Goal: Transaction & Acquisition: Purchase product/service

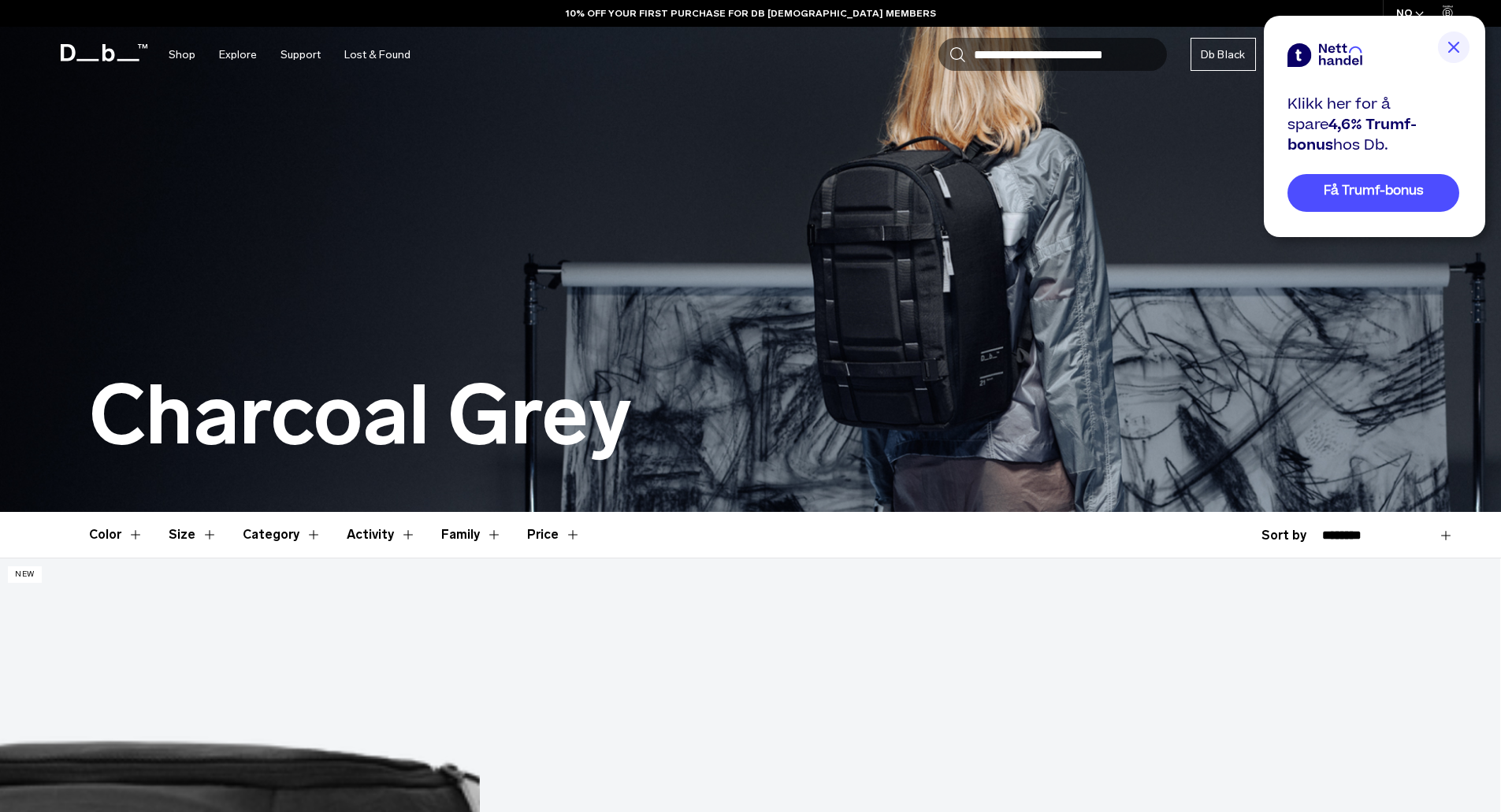
click at [929, 315] on img at bounding box center [750, 256] width 1501 height 512
click at [1470, 47] on div at bounding box center [1374, 31] width 222 height 32
click at [1471, 45] on div at bounding box center [1374, 31] width 222 height 32
click at [1457, 43] on img at bounding box center [1454, 47] width 32 height 32
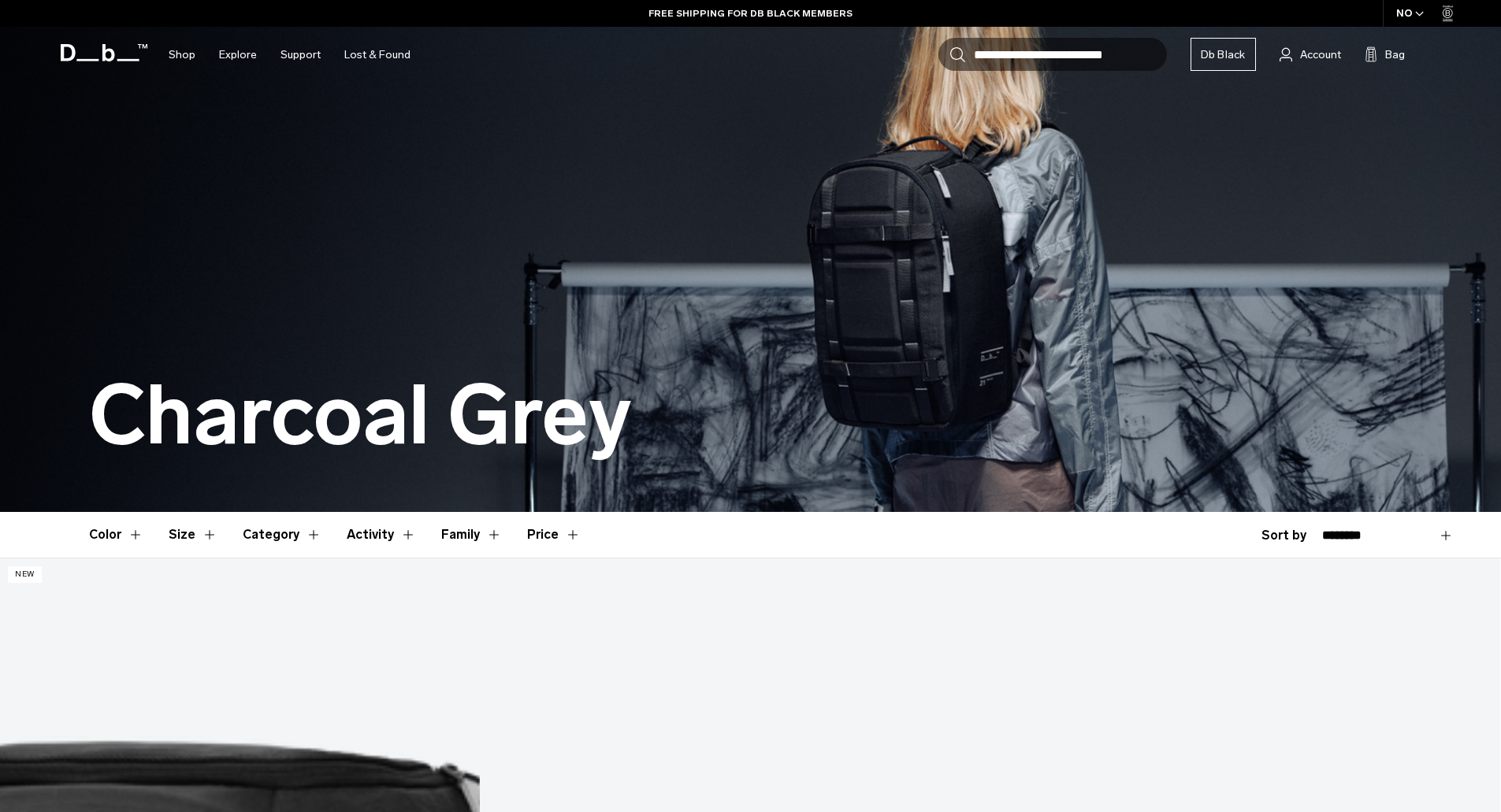
click at [979, 282] on img at bounding box center [750, 256] width 1501 height 512
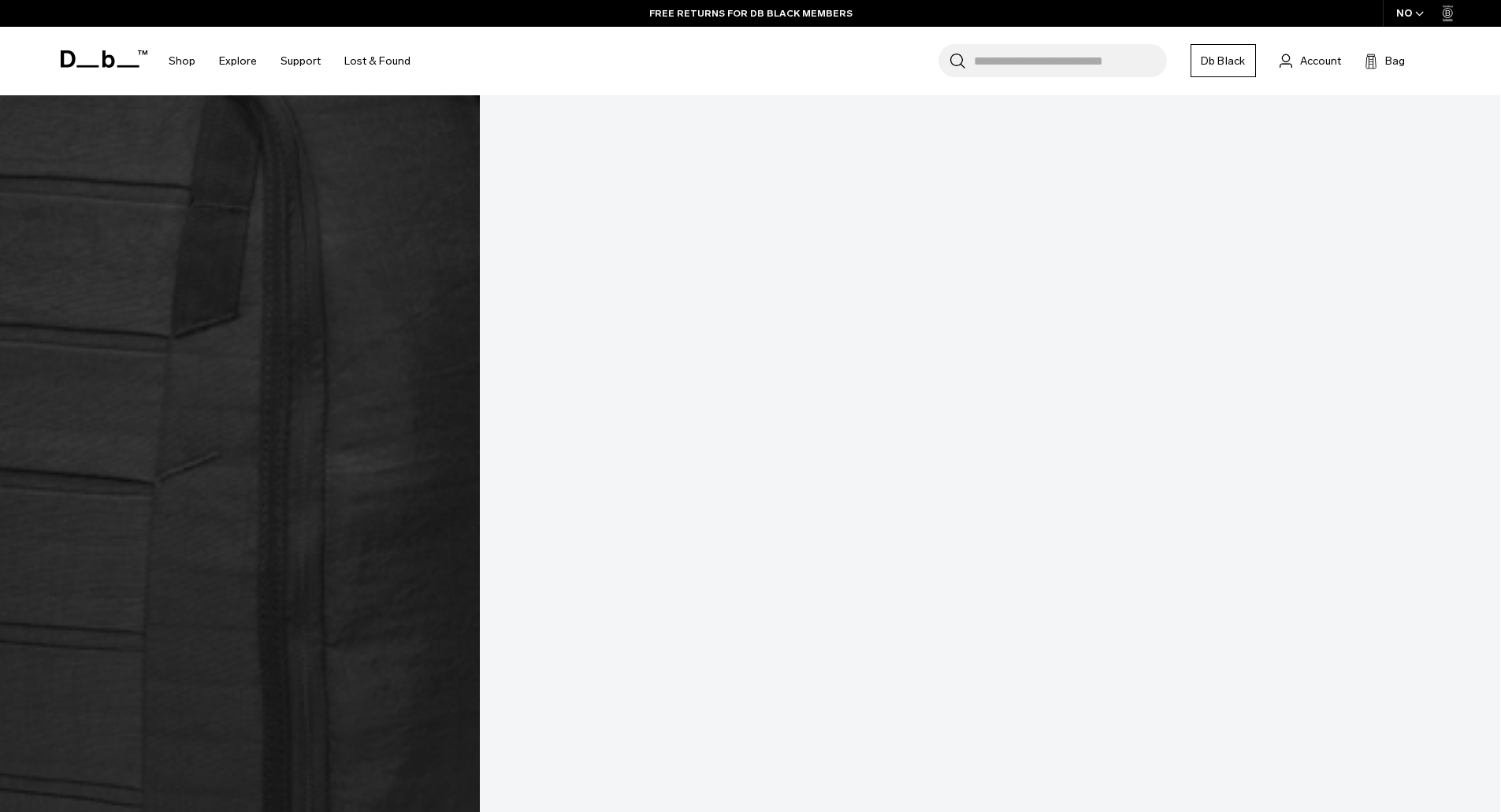
scroll to position [866, 0]
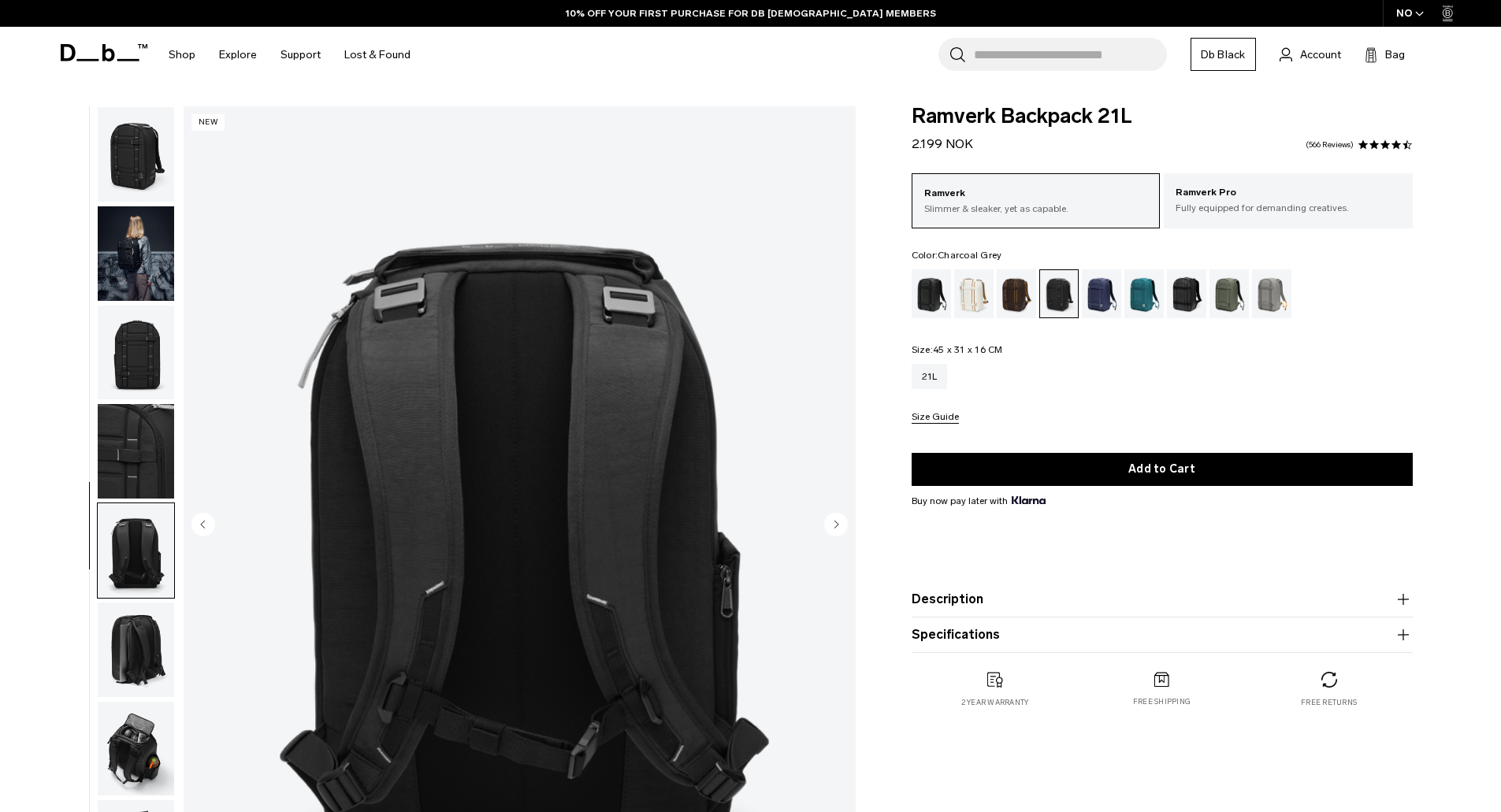
click at [846, 517] on icon "Next slide" at bounding box center [835, 523] width 23 height 23
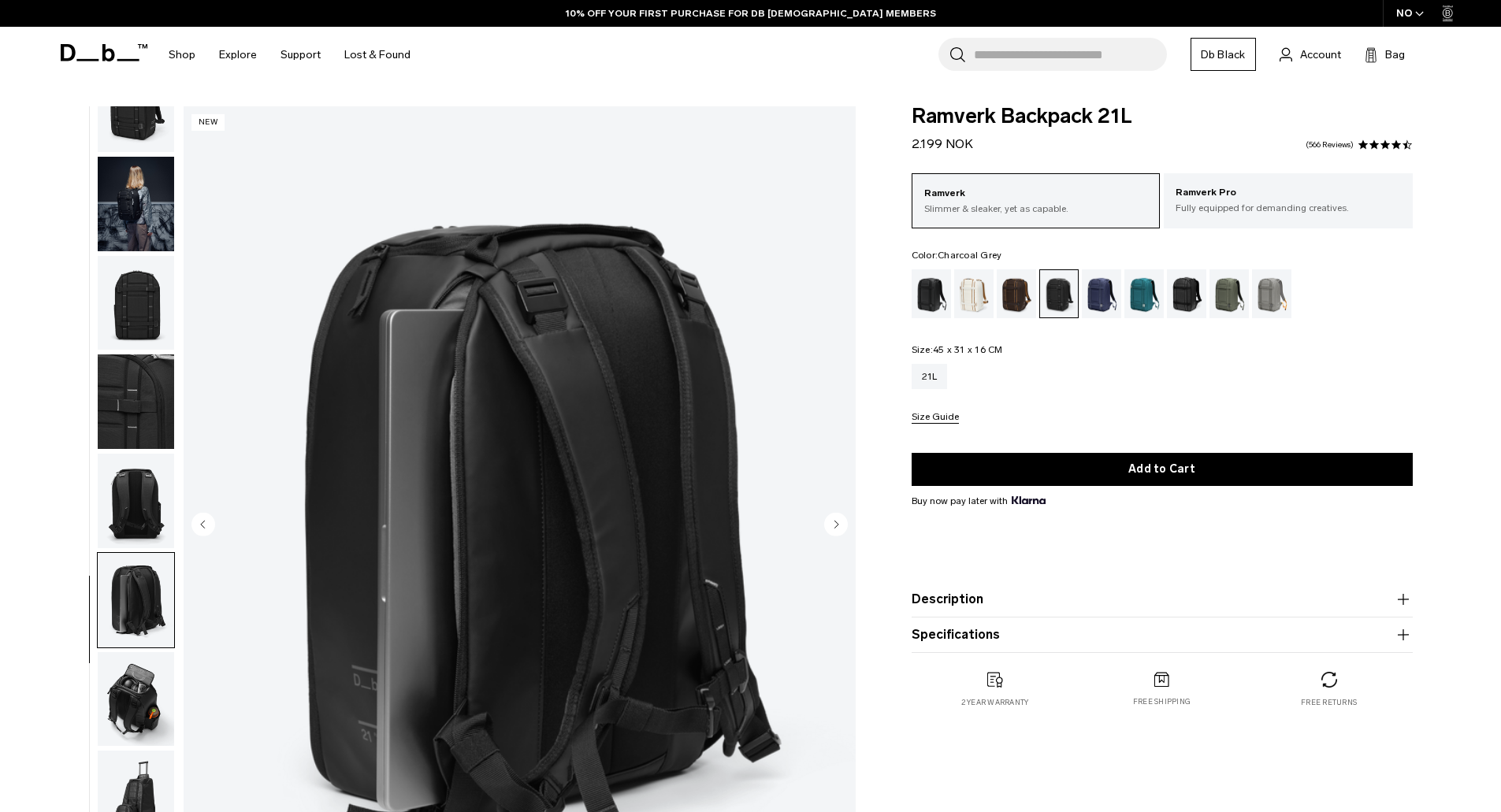
click at [846, 517] on icon "Next slide" at bounding box center [835, 523] width 23 height 23
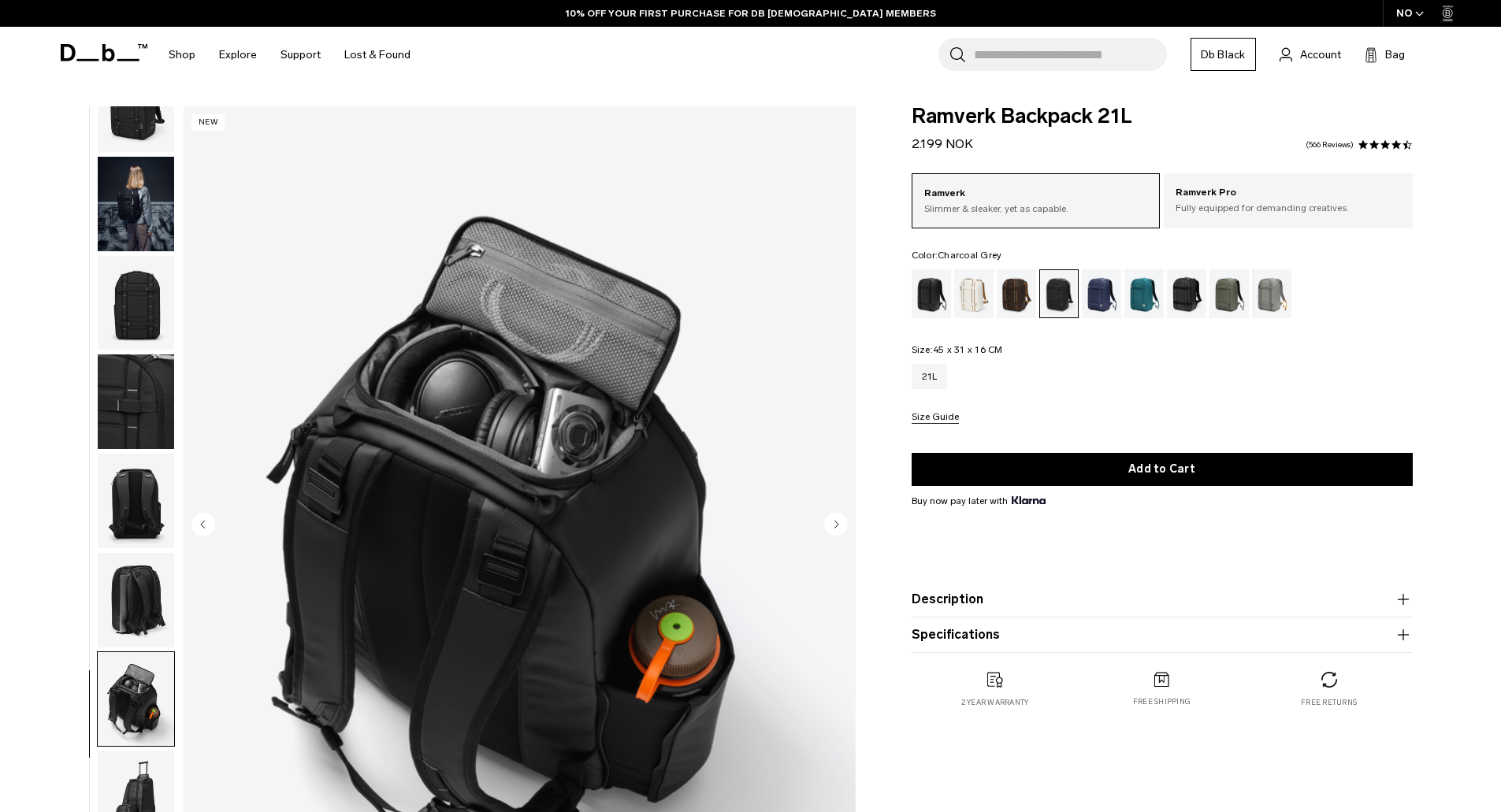
click at [846, 517] on icon "Next slide" at bounding box center [835, 523] width 23 height 23
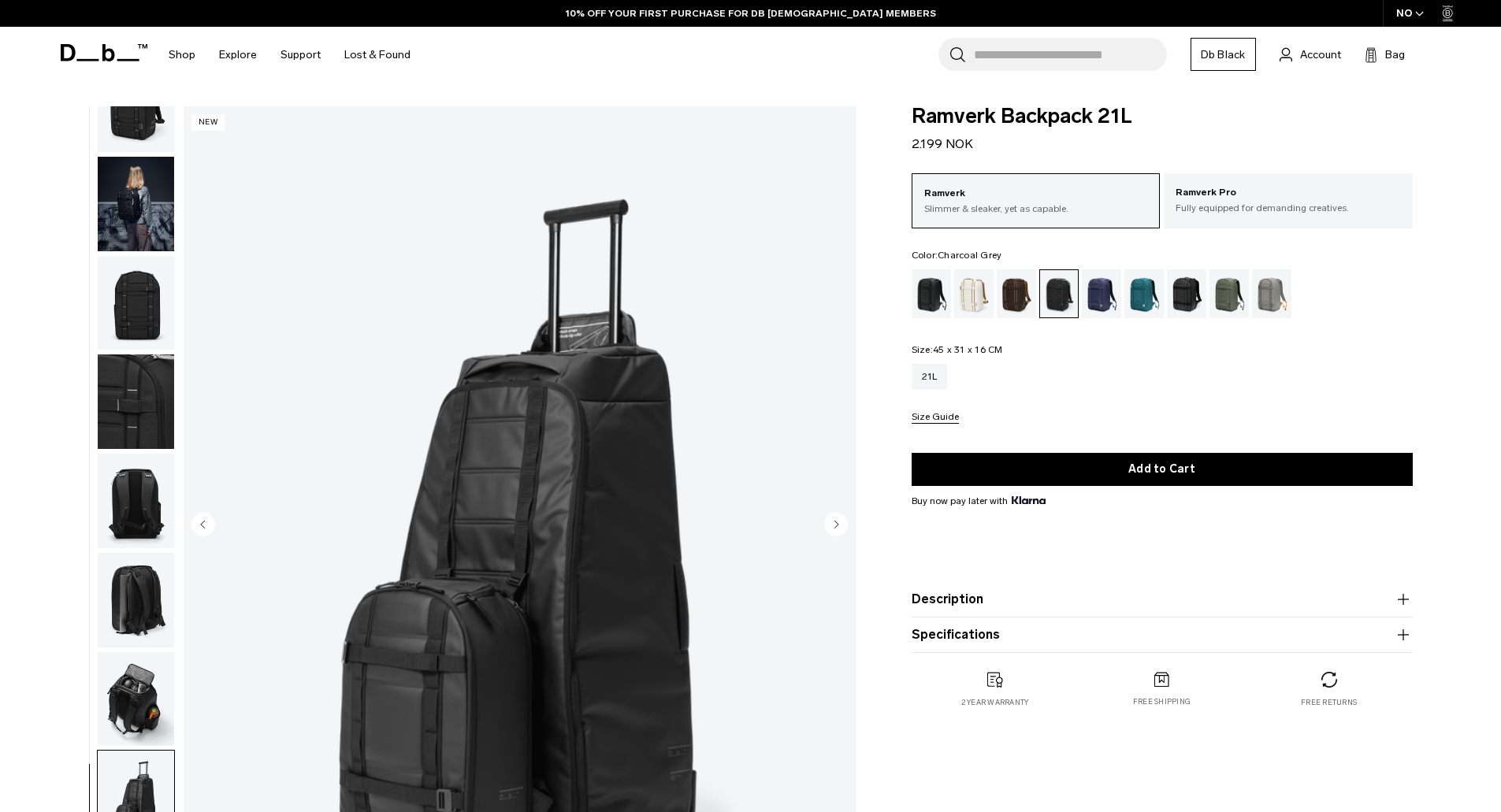
click at [846, 517] on icon "Next slide" at bounding box center [835, 523] width 23 height 23
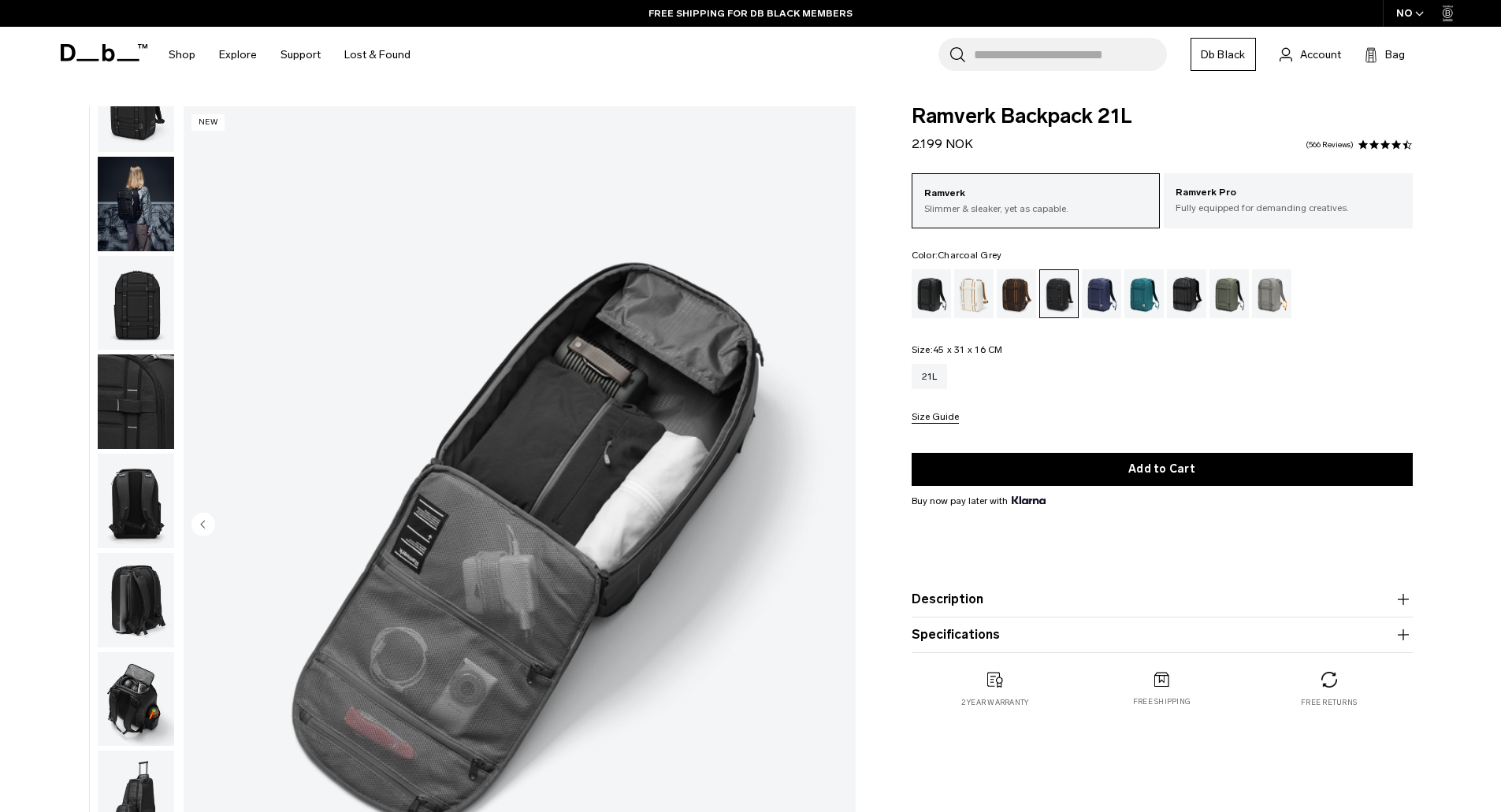
click at [846, 517] on img "9 / 9" at bounding box center [520, 525] width 672 height 839
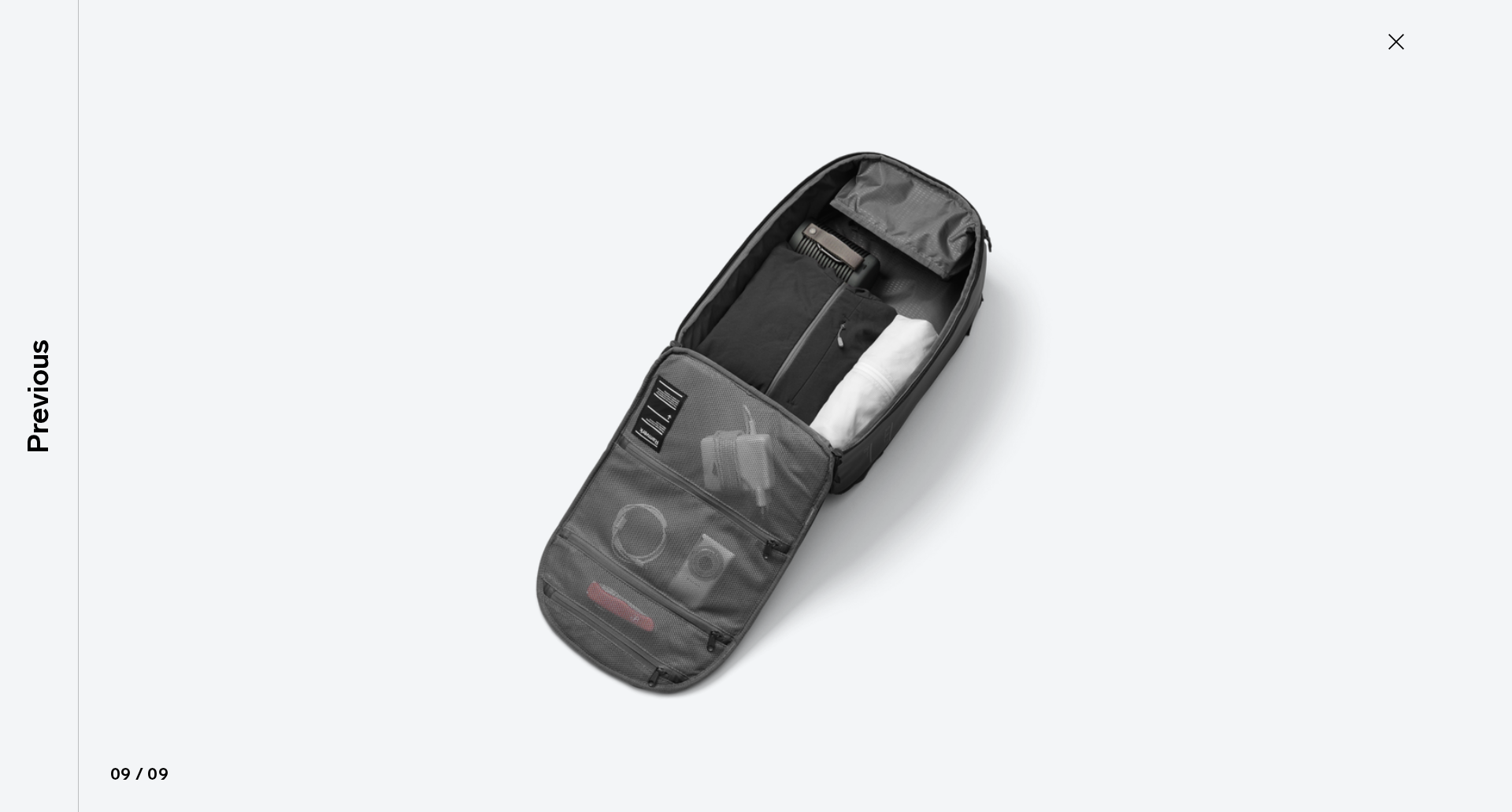
click at [1386, 52] on icon at bounding box center [1396, 41] width 25 height 25
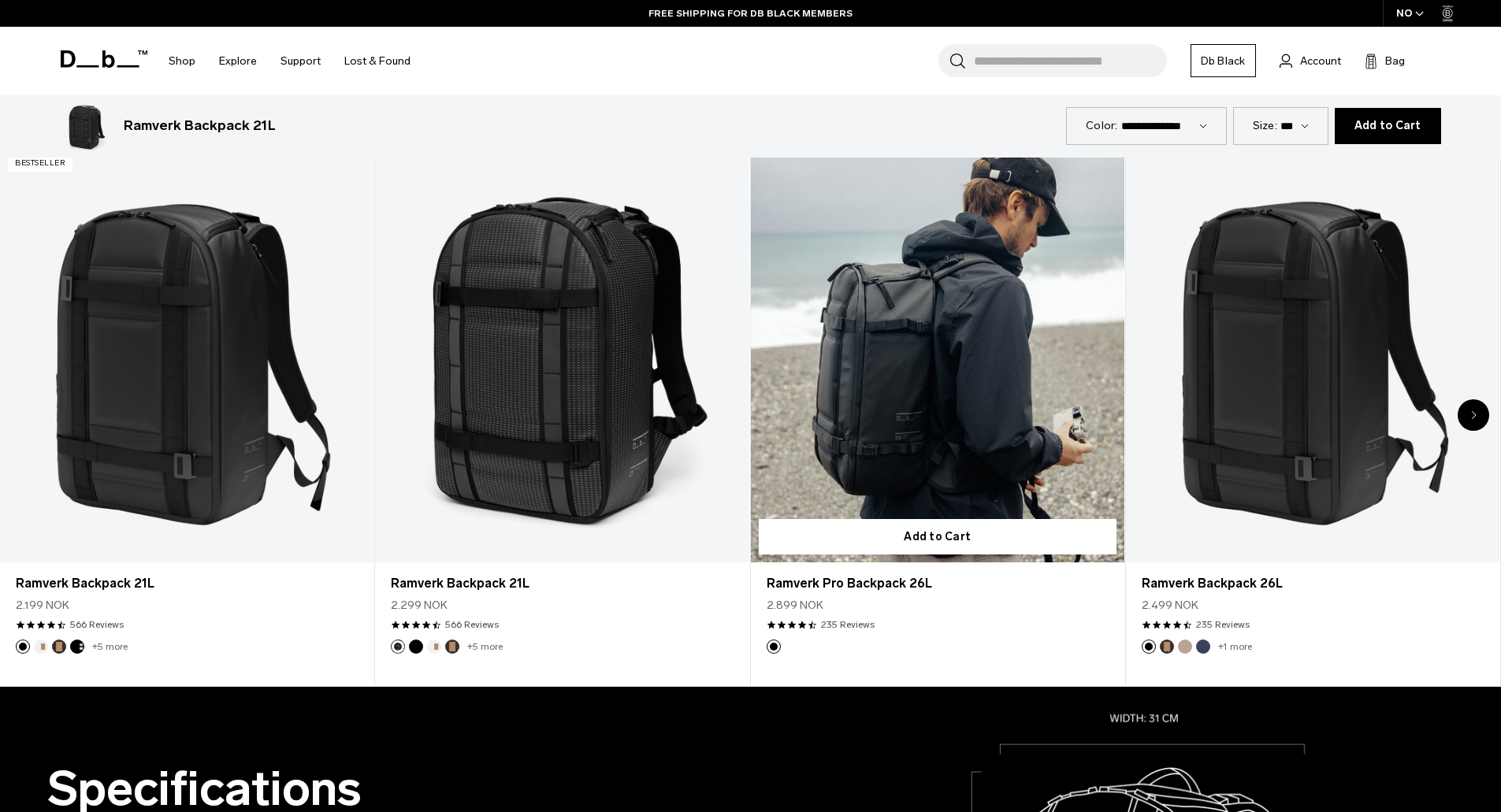
scroll to position [946, 0]
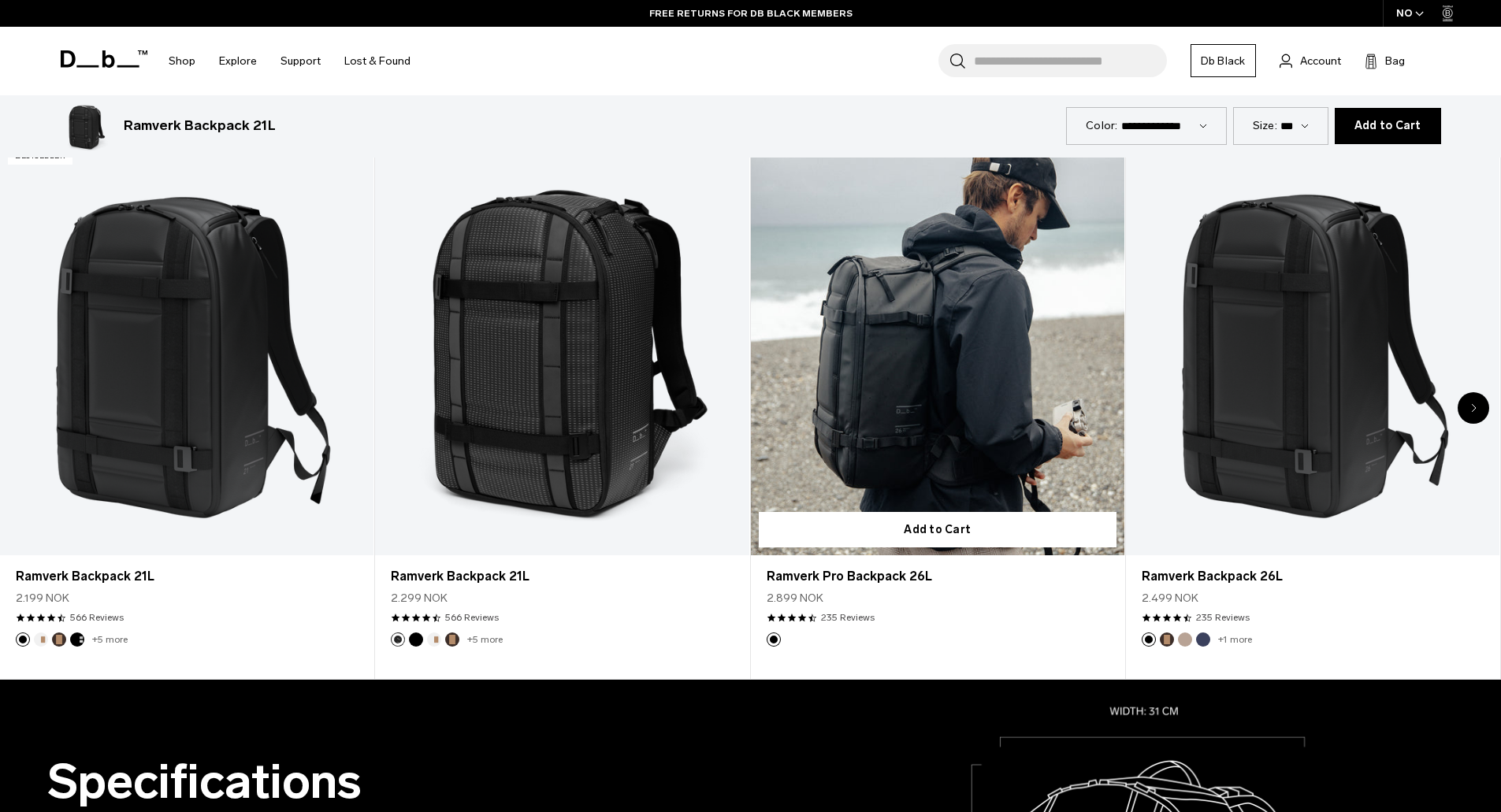
click at [872, 423] on link "Ramverk Pro Backpack 26L" at bounding box center [937, 348] width 373 height 415
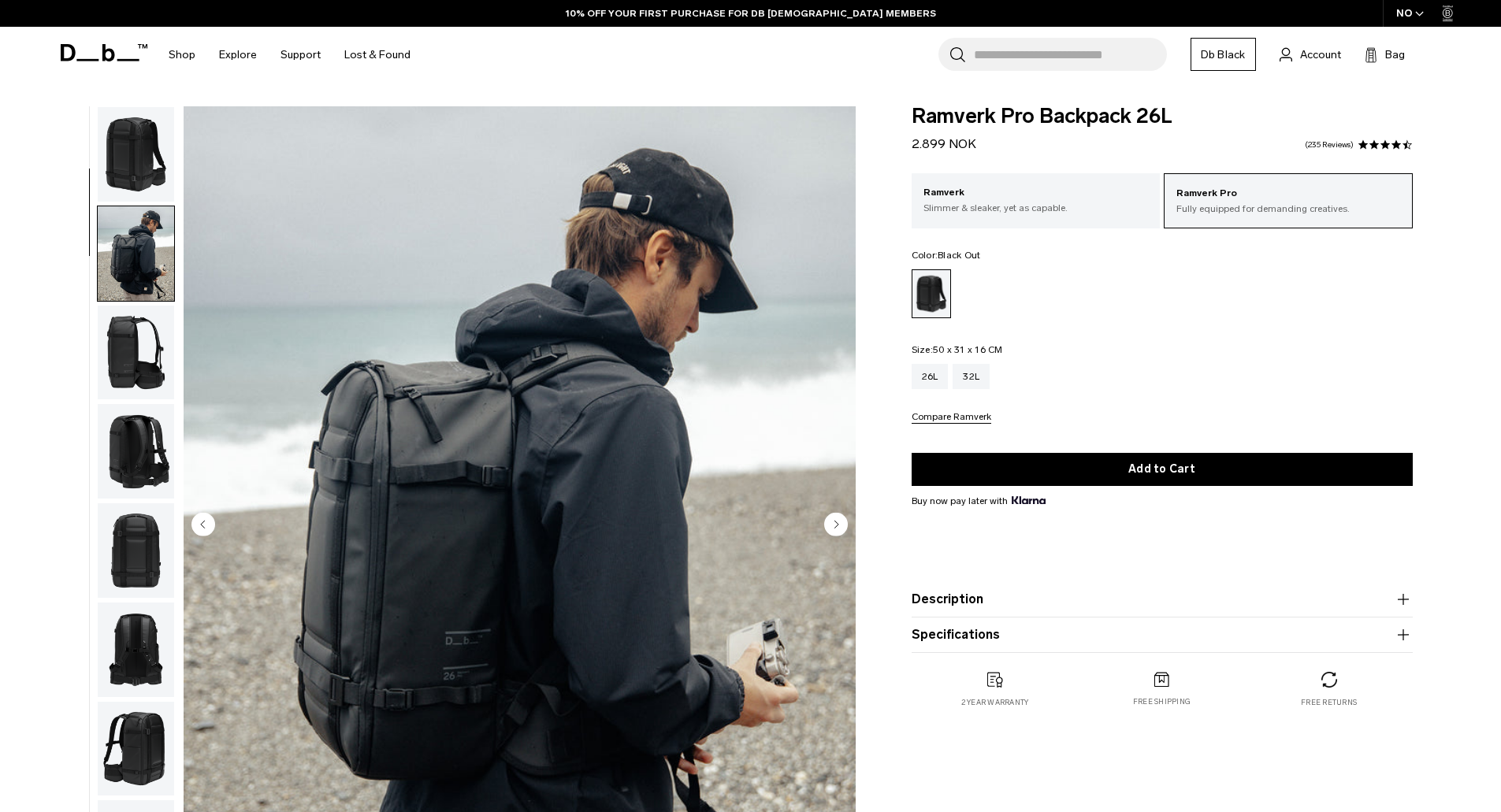
click at [139, 305] on button "button" at bounding box center [135, 353] width 78 height 96
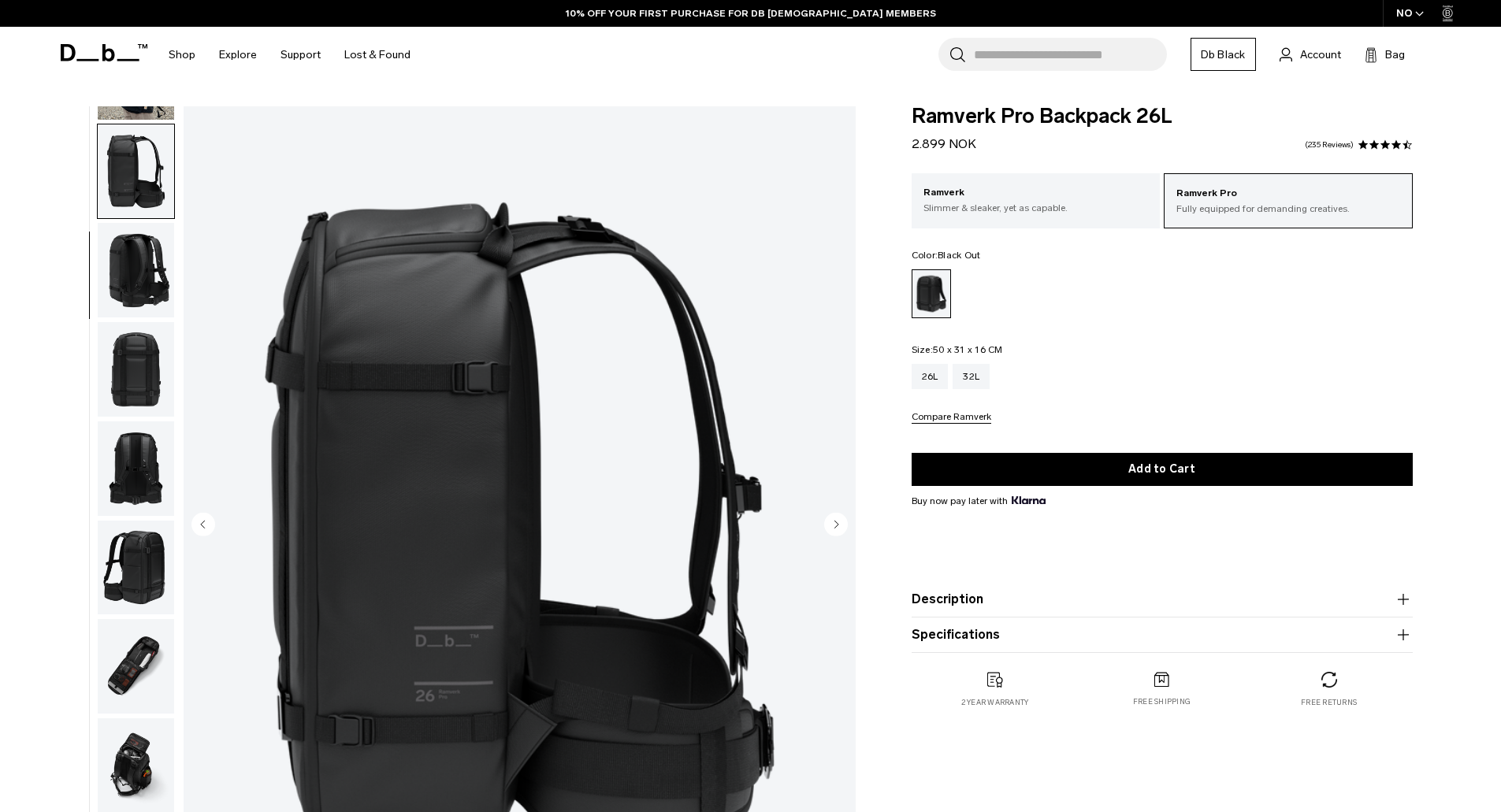
scroll to position [198, 0]
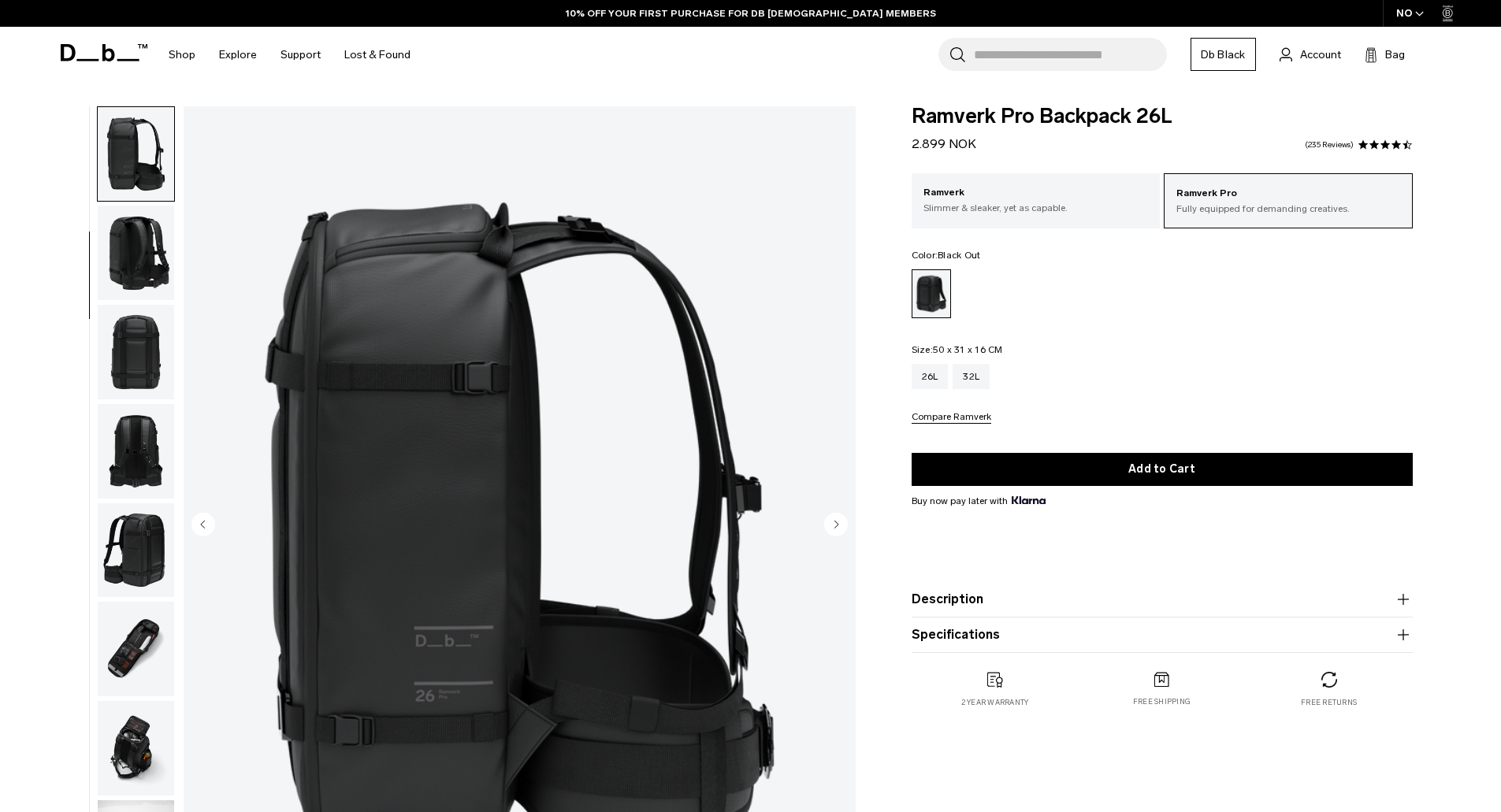
click at [139, 301] on button "button" at bounding box center [135, 253] width 78 height 96
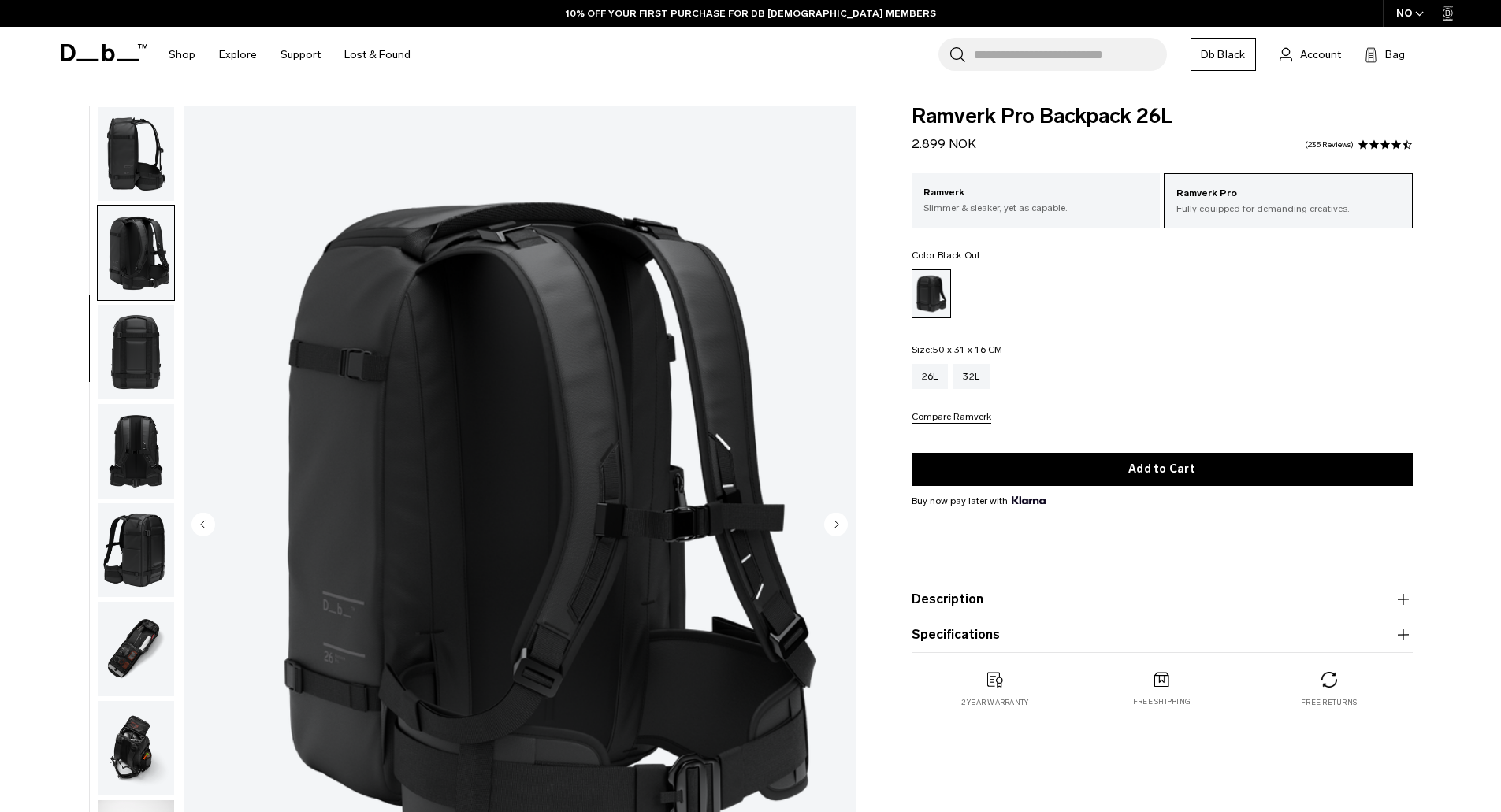
scroll to position [297, 0]
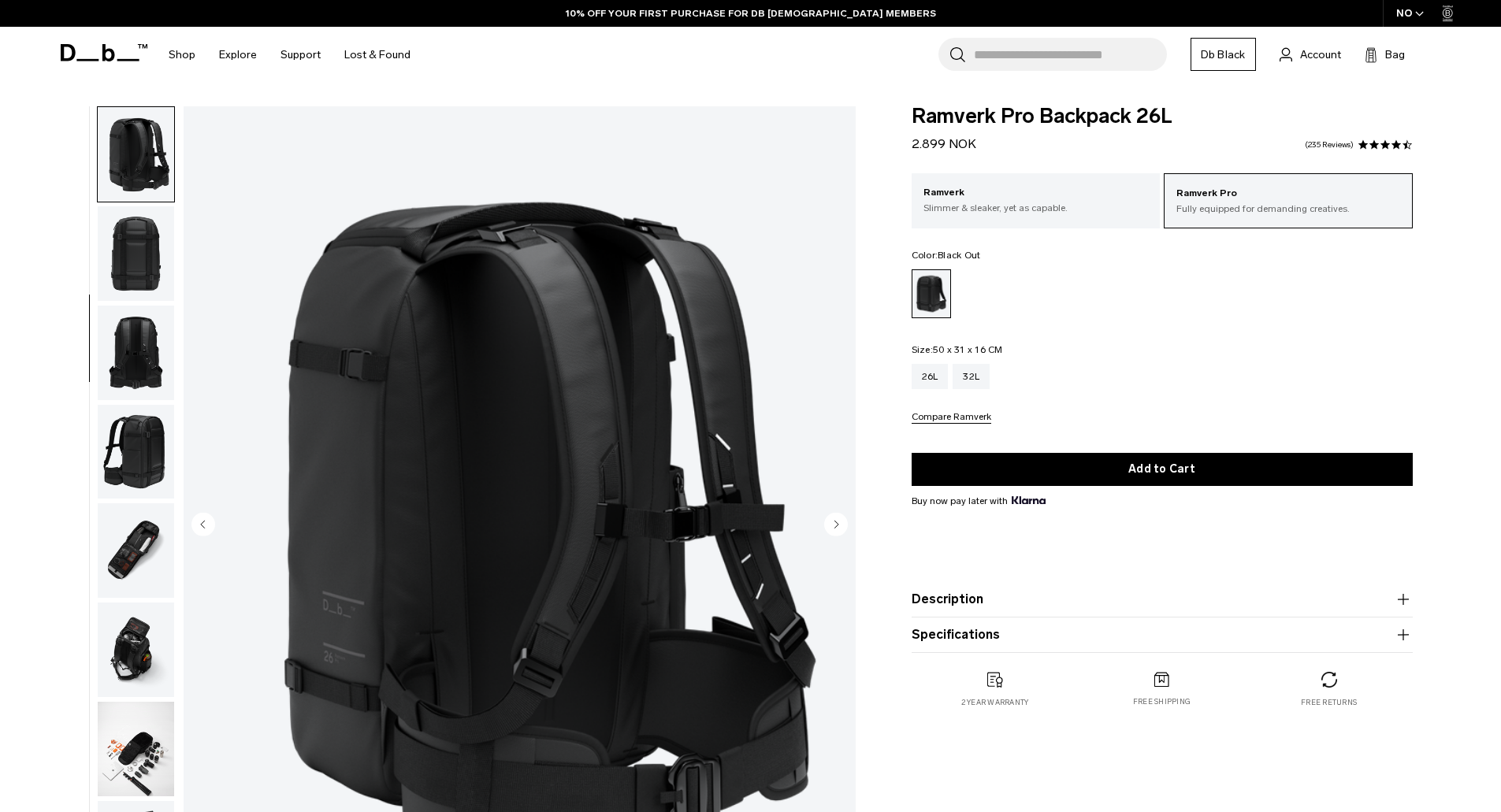
click at [139, 301] on button "button" at bounding box center [135, 253] width 78 height 96
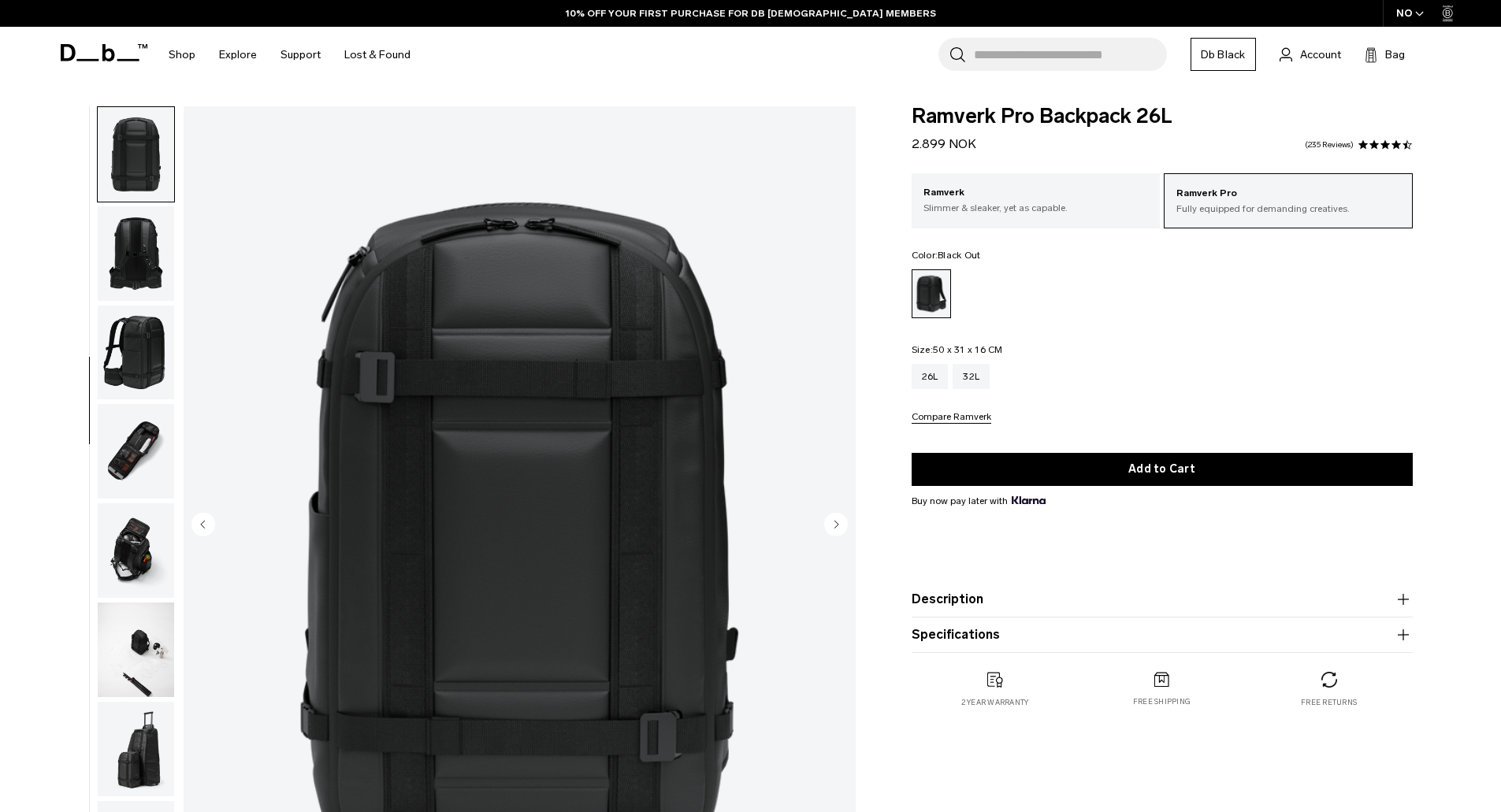
click at [139, 328] on img "button" at bounding box center [135, 353] width 77 height 95
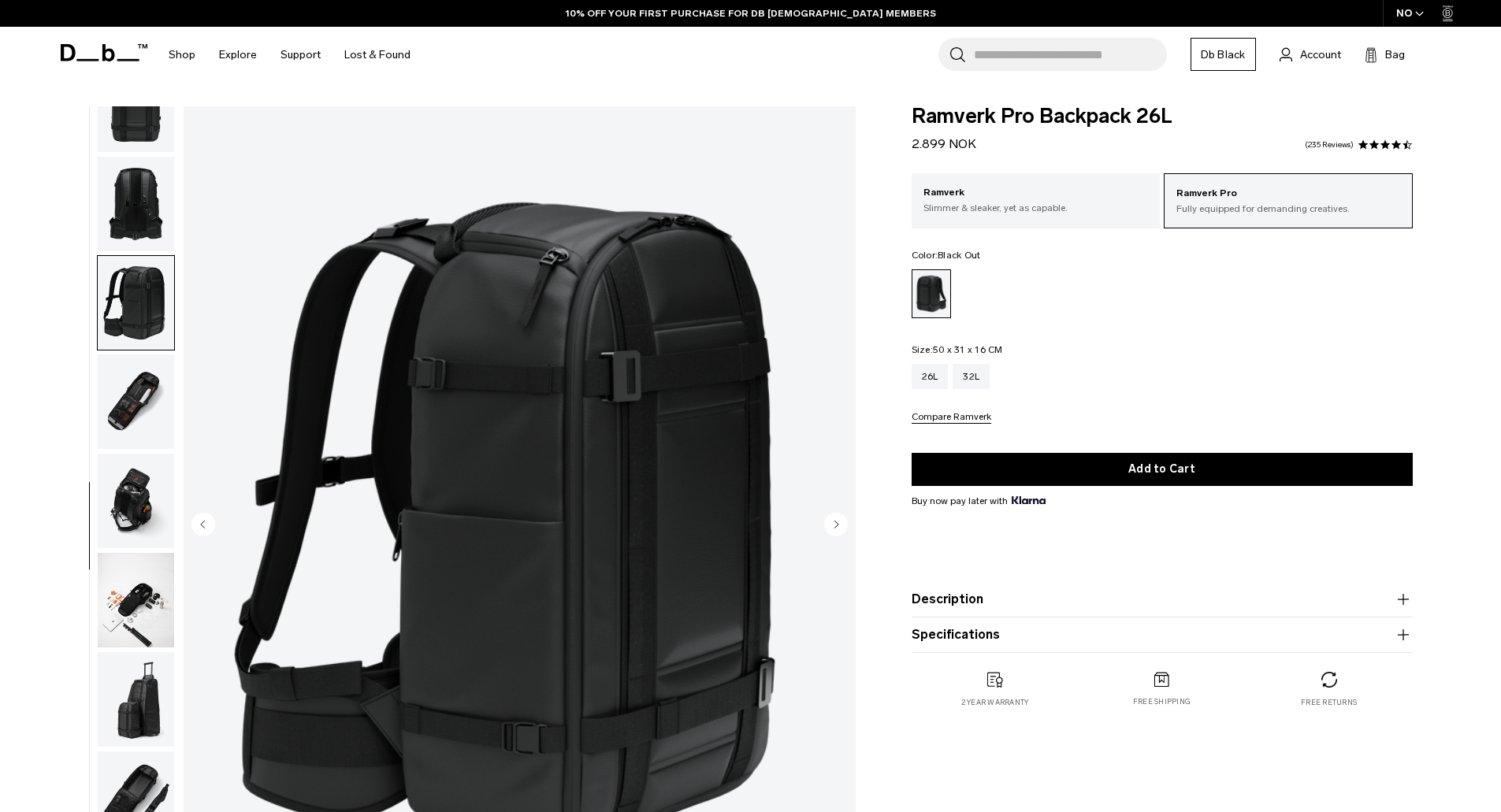
click at [139, 366] on img "button" at bounding box center [135, 402] width 77 height 95
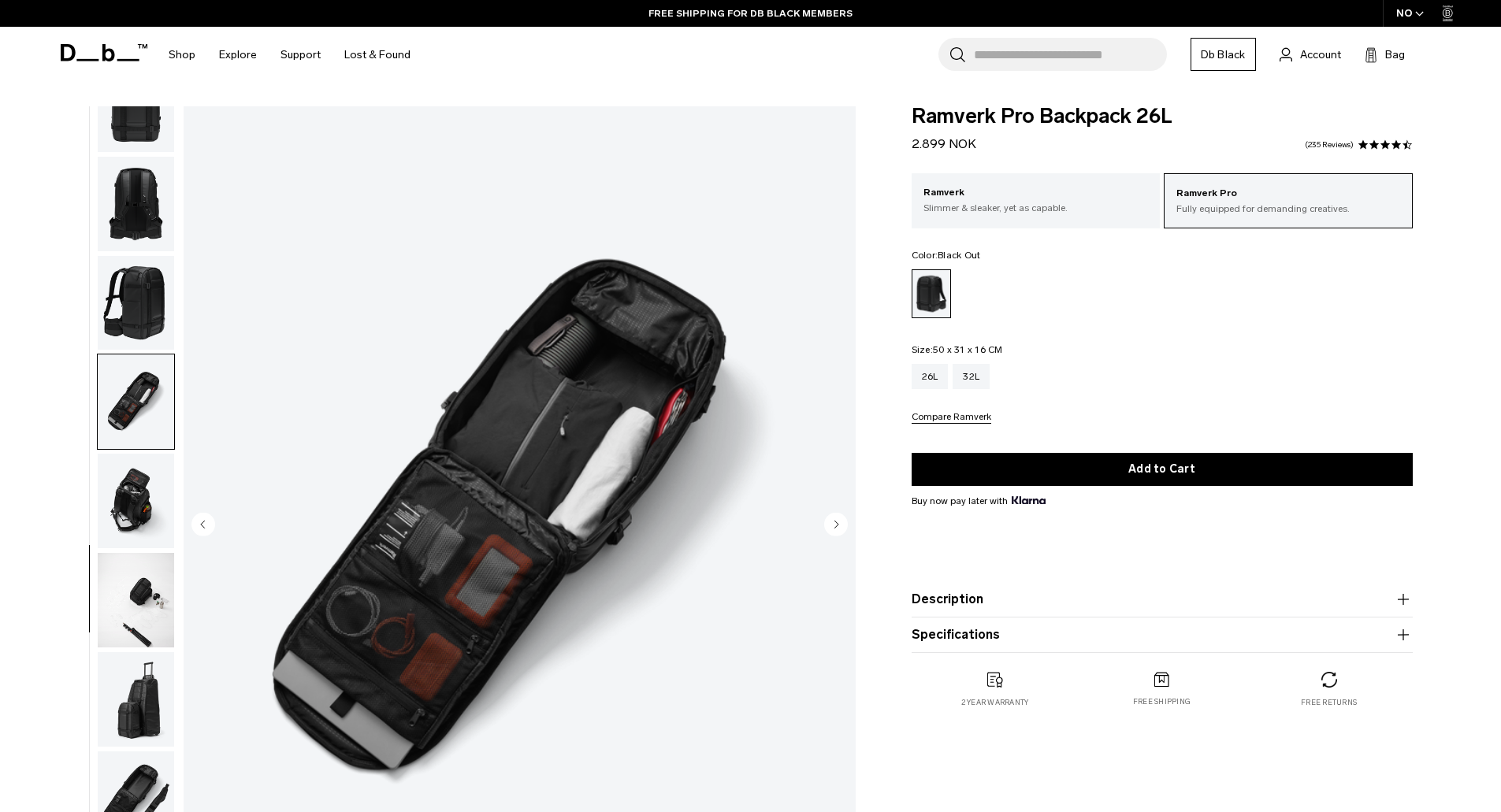
click at [130, 511] on img "button" at bounding box center [135, 501] width 77 height 95
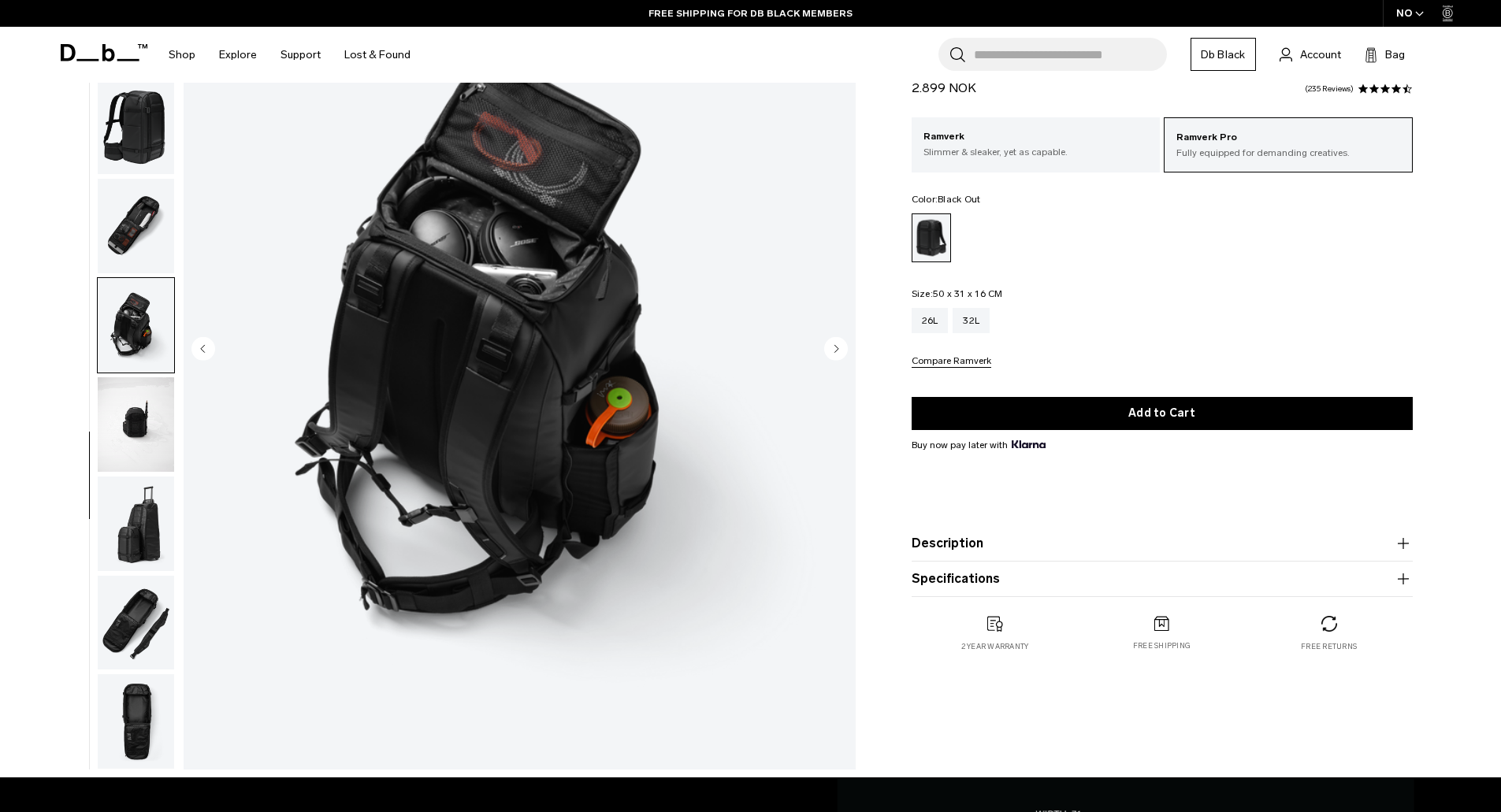
scroll to position [236, 0]
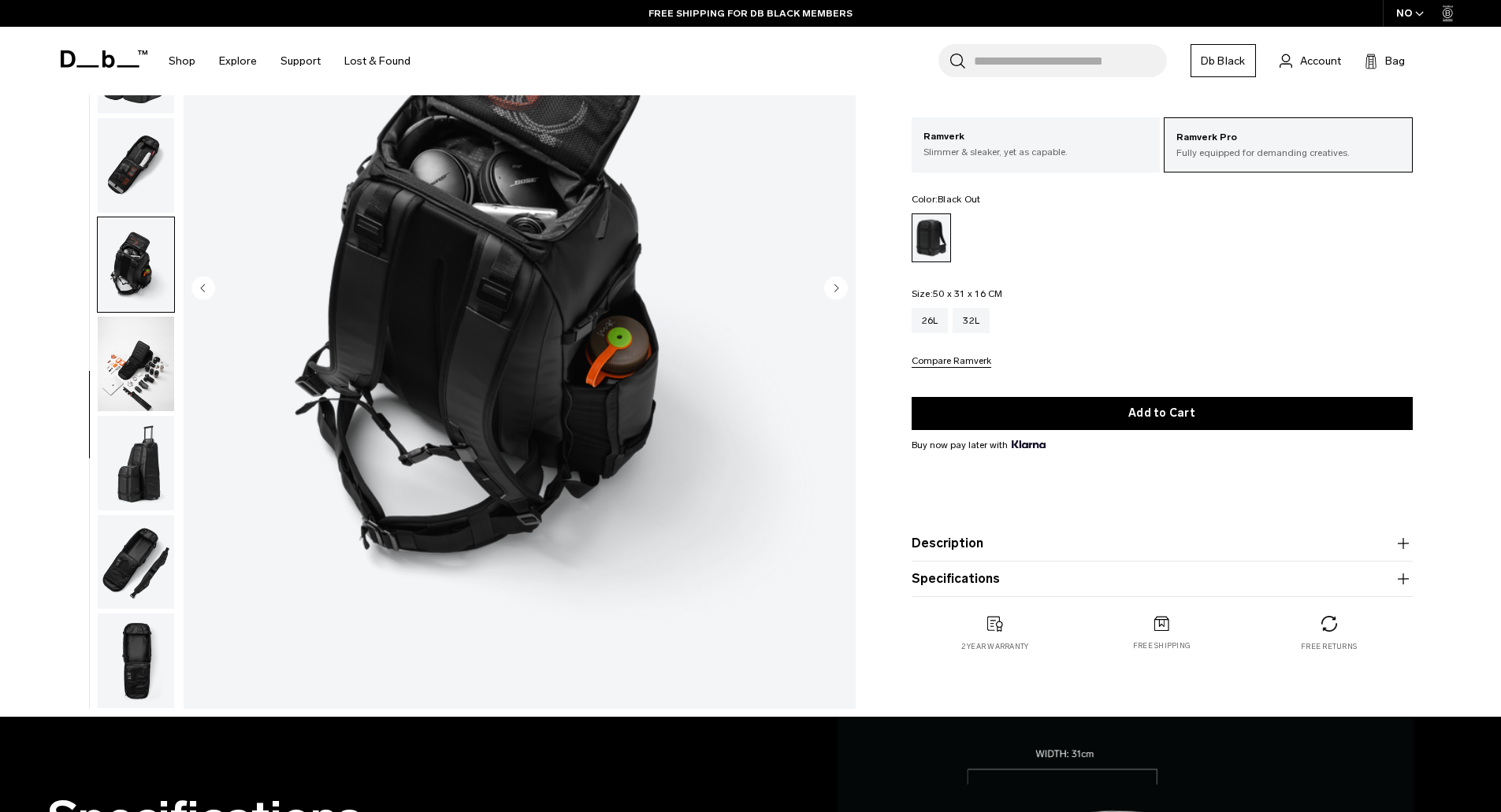
click at [145, 356] on img "button" at bounding box center [135, 364] width 77 height 95
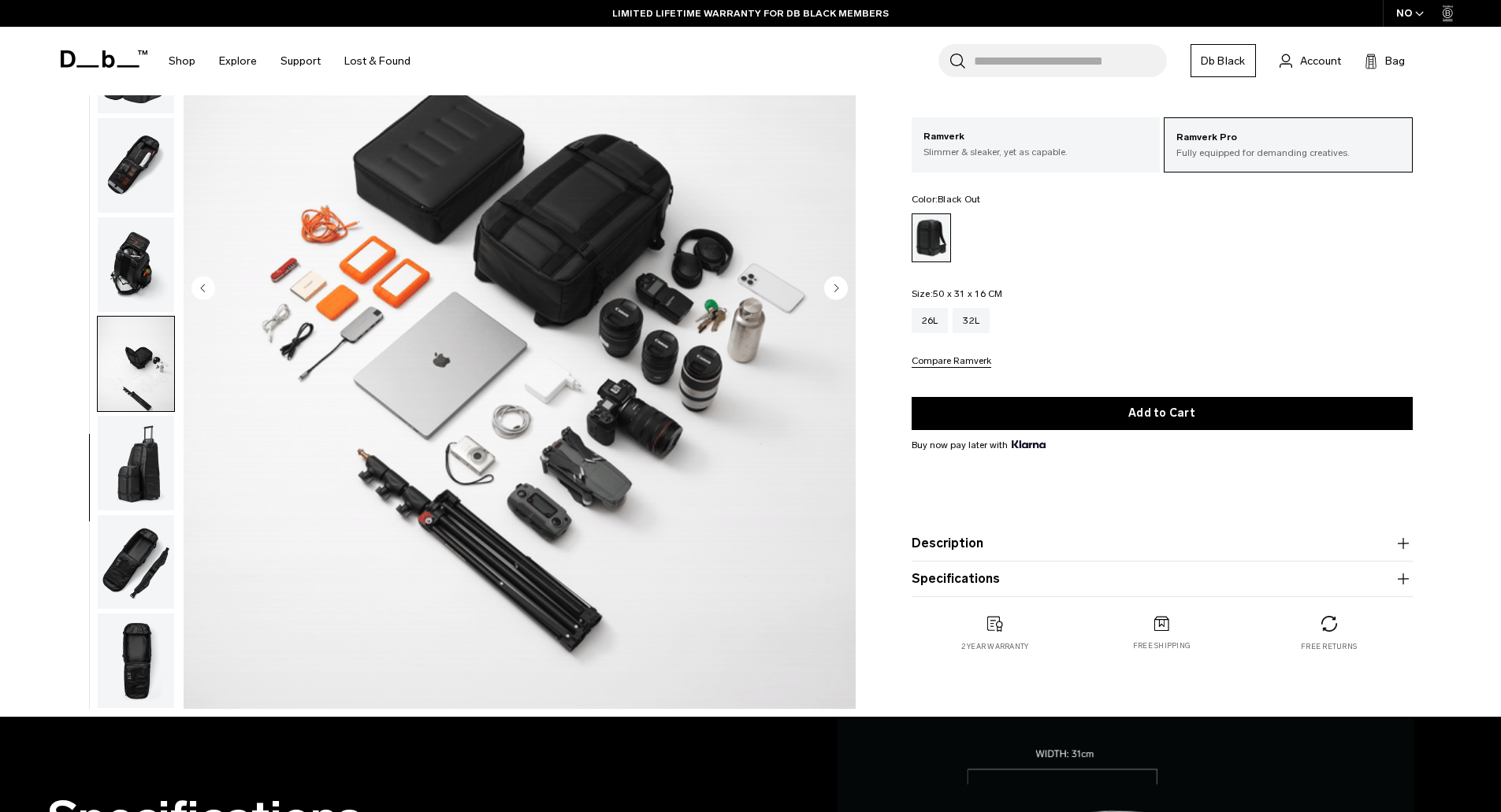
click at [841, 291] on circle "Next slide" at bounding box center [835, 287] width 23 height 23
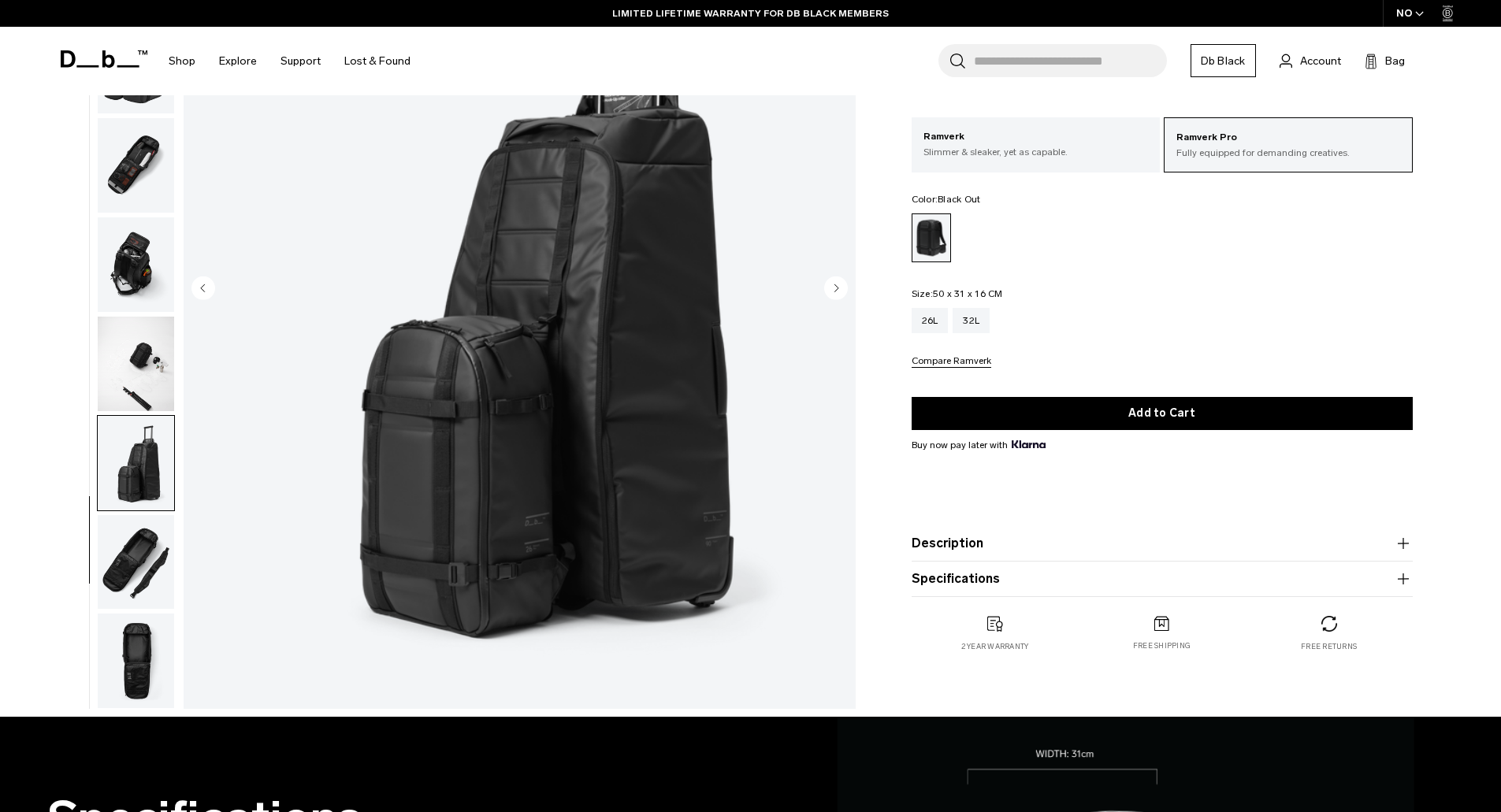
click at [841, 291] on circle "Next slide" at bounding box center [835, 287] width 23 height 23
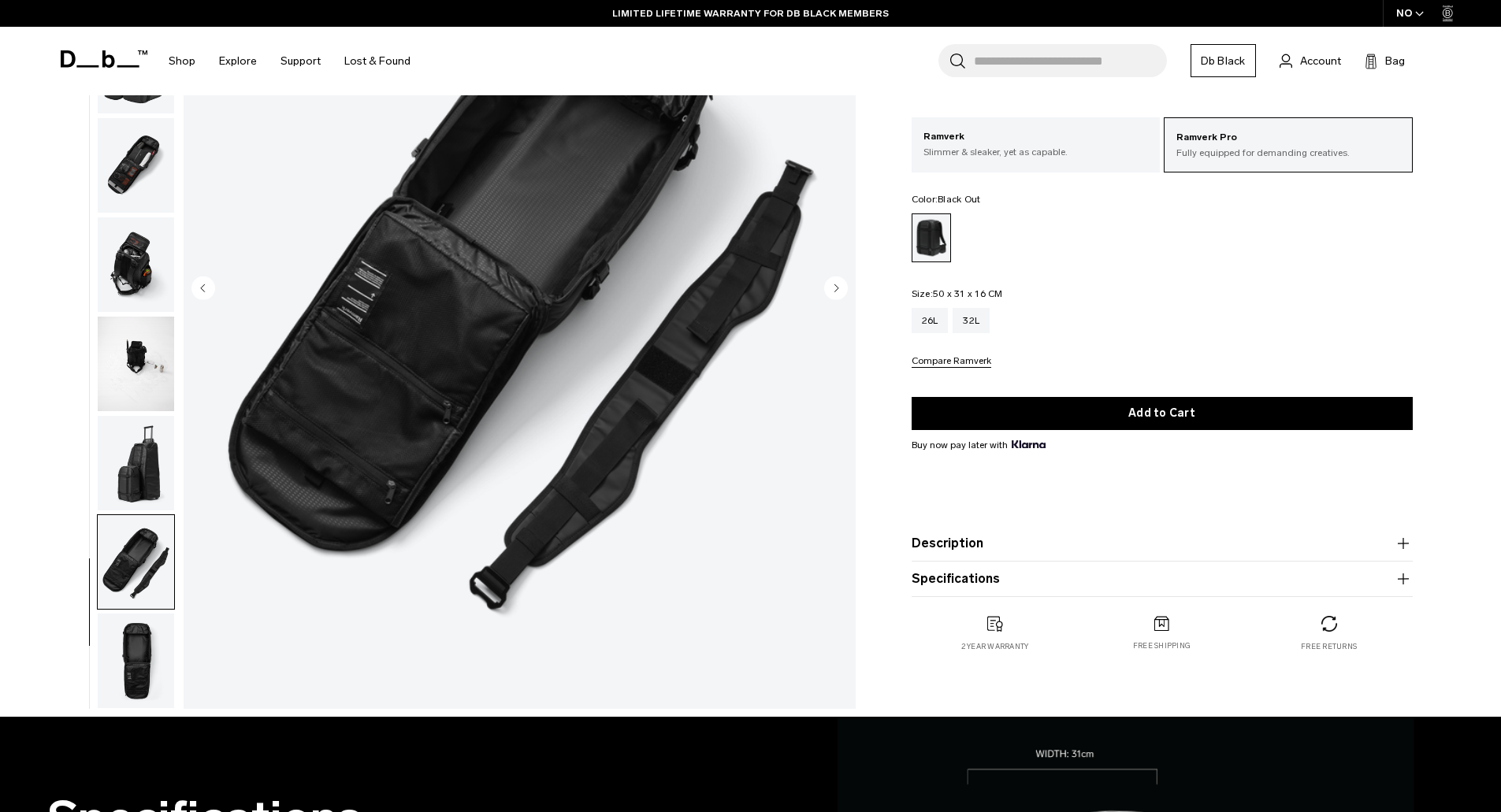
click at [841, 291] on circle "Next slide" at bounding box center [835, 287] width 23 height 23
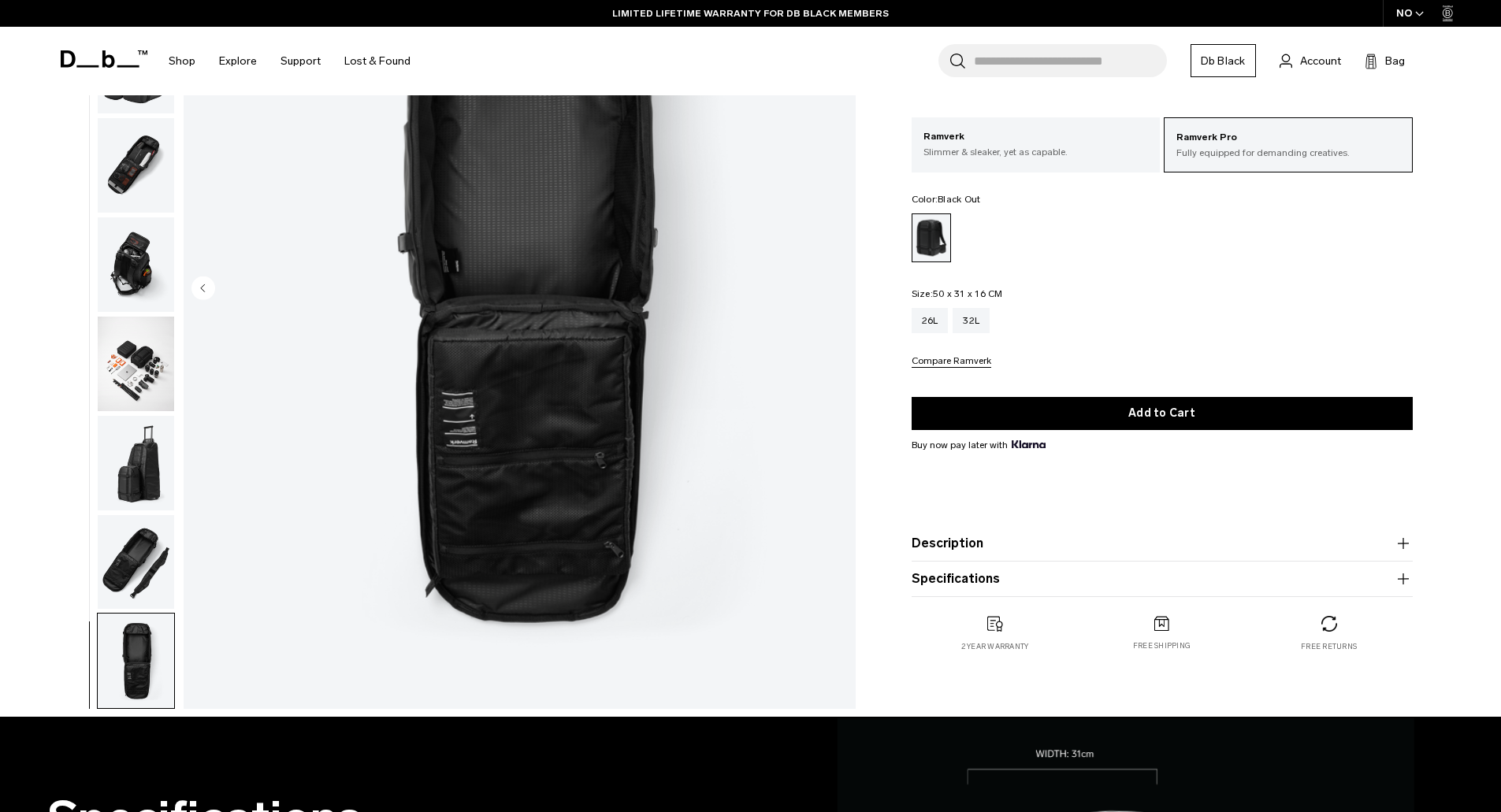
click at [841, 291] on img "13 / 13" at bounding box center [520, 289] width 672 height 839
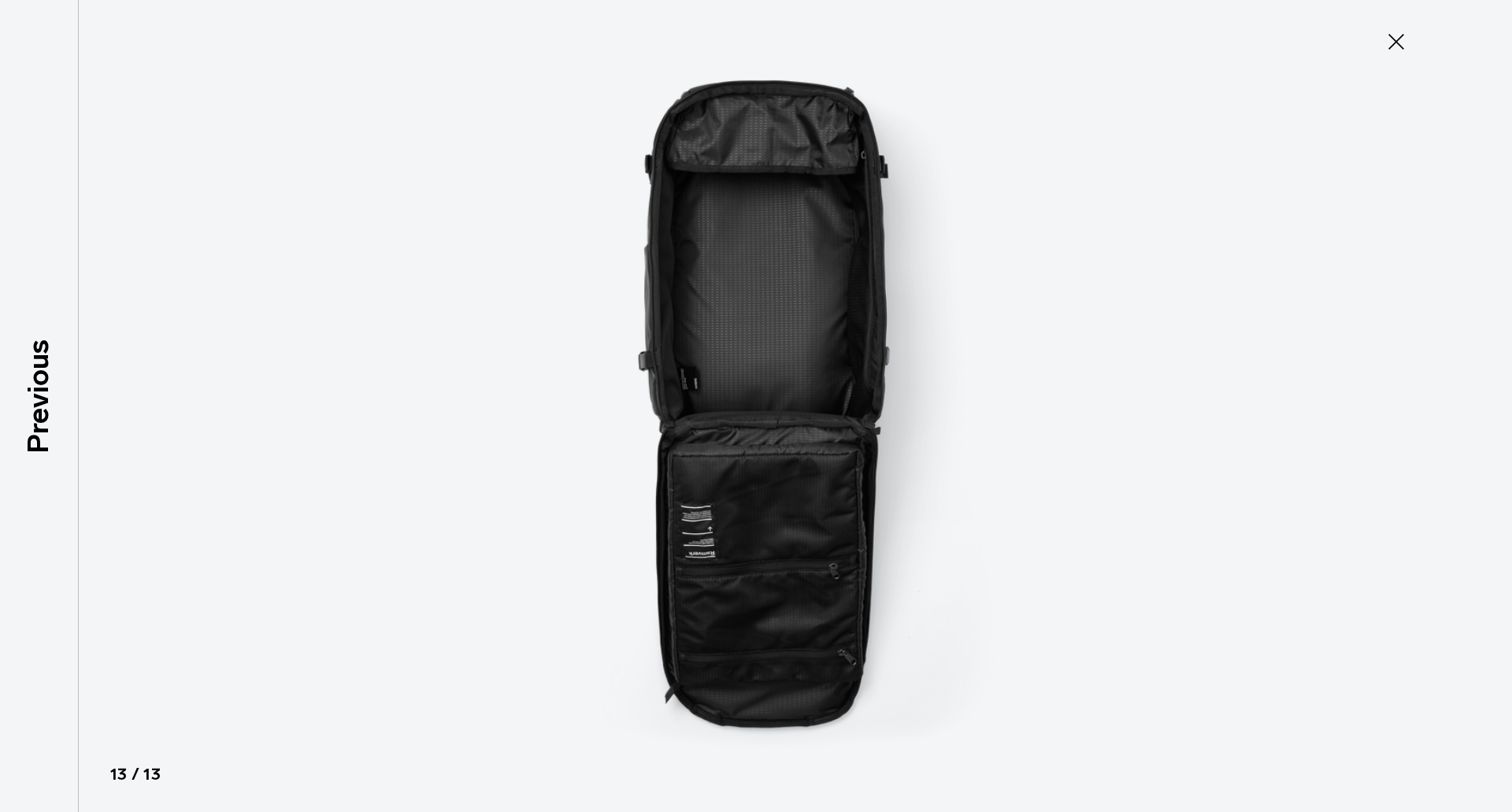
click at [840, 291] on img at bounding box center [756, 406] width 709 height 812
click at [1385, 41] on icon at bounding box center [1396, 41] width 25 height 25
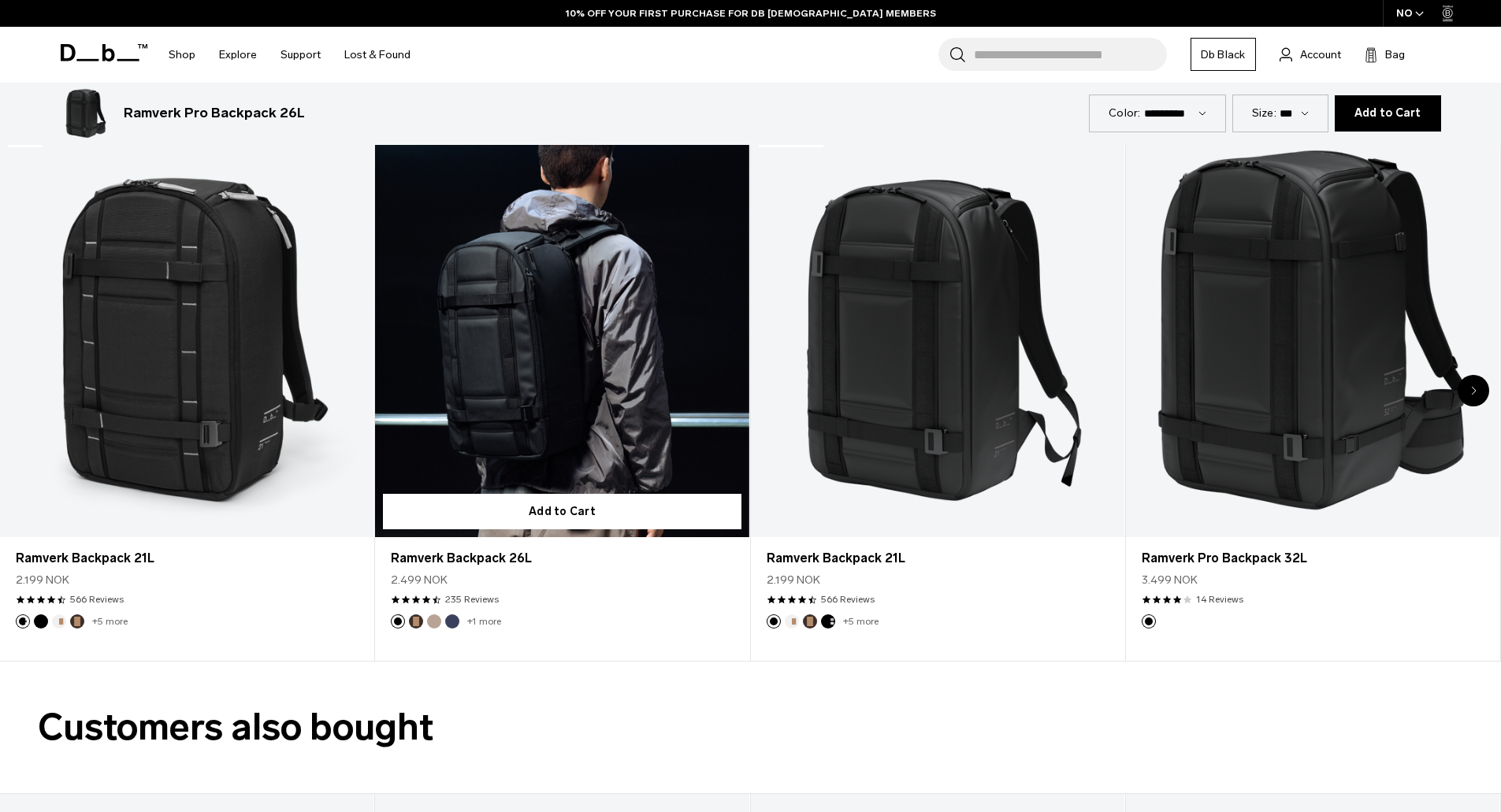
scroll to position [2521, 0]
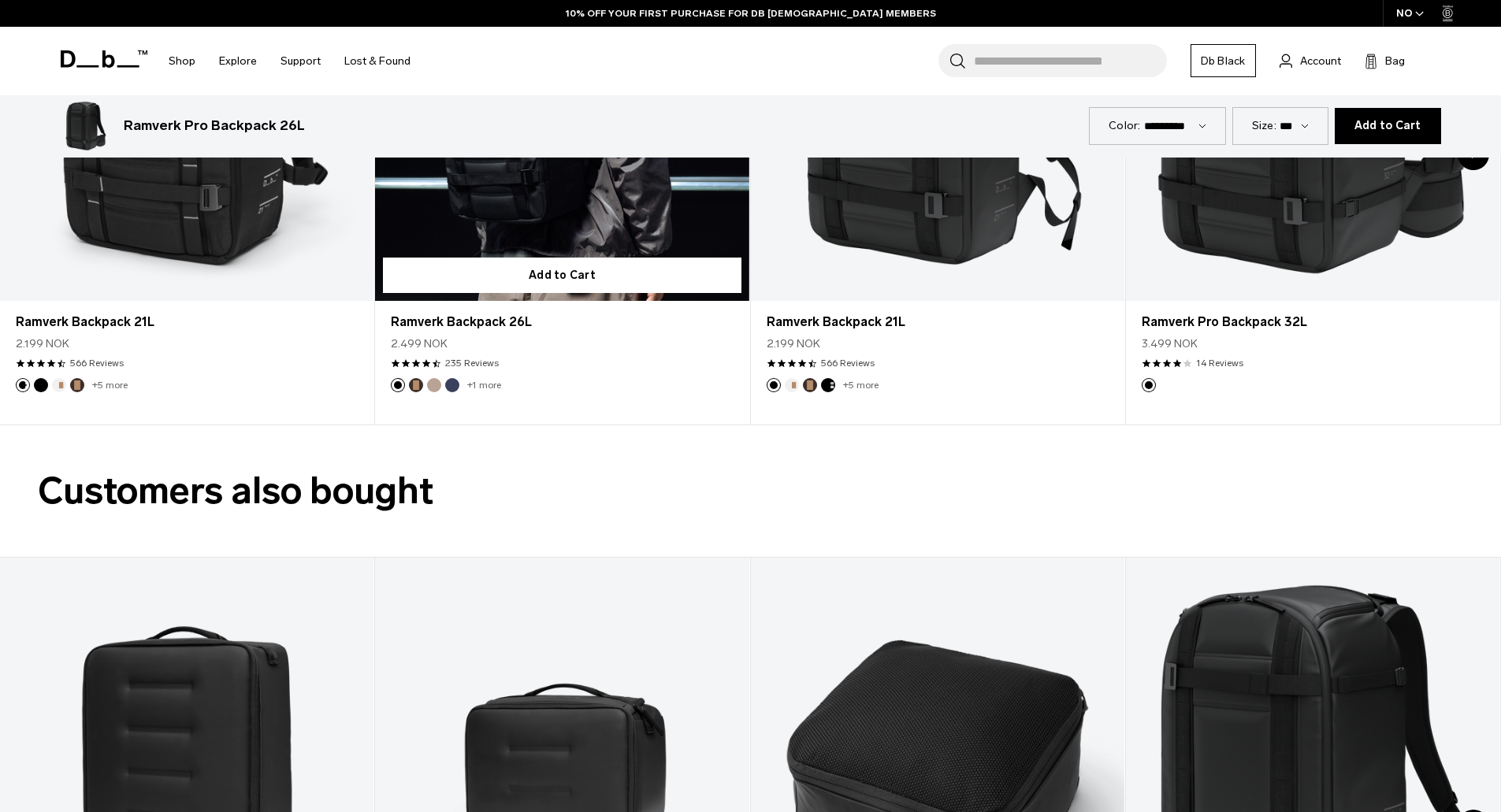
click at [420, 386] on button "Espresso" at bounding box center [416, 385] width 14 height 14
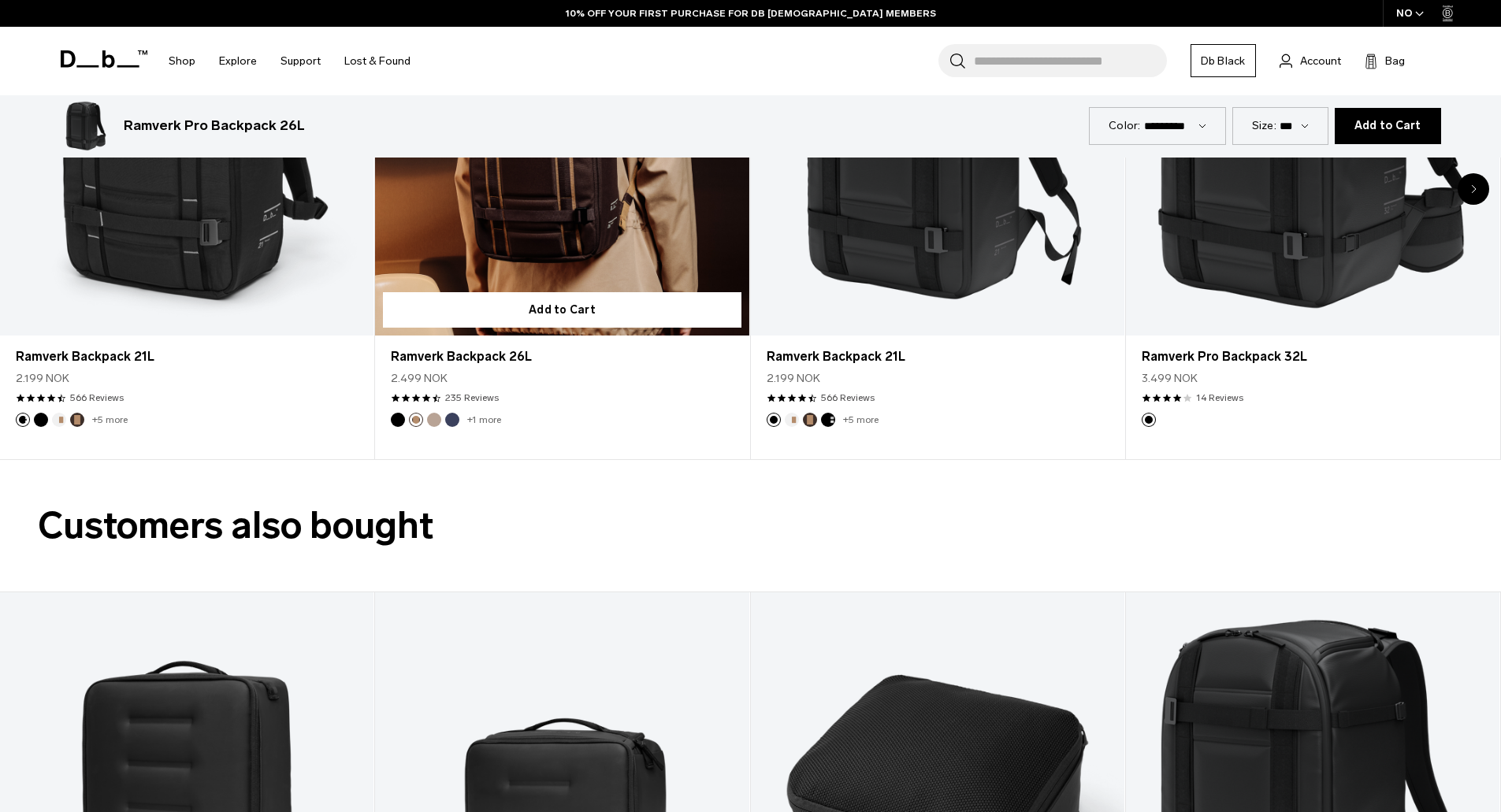
scroll to position [2364, 0]
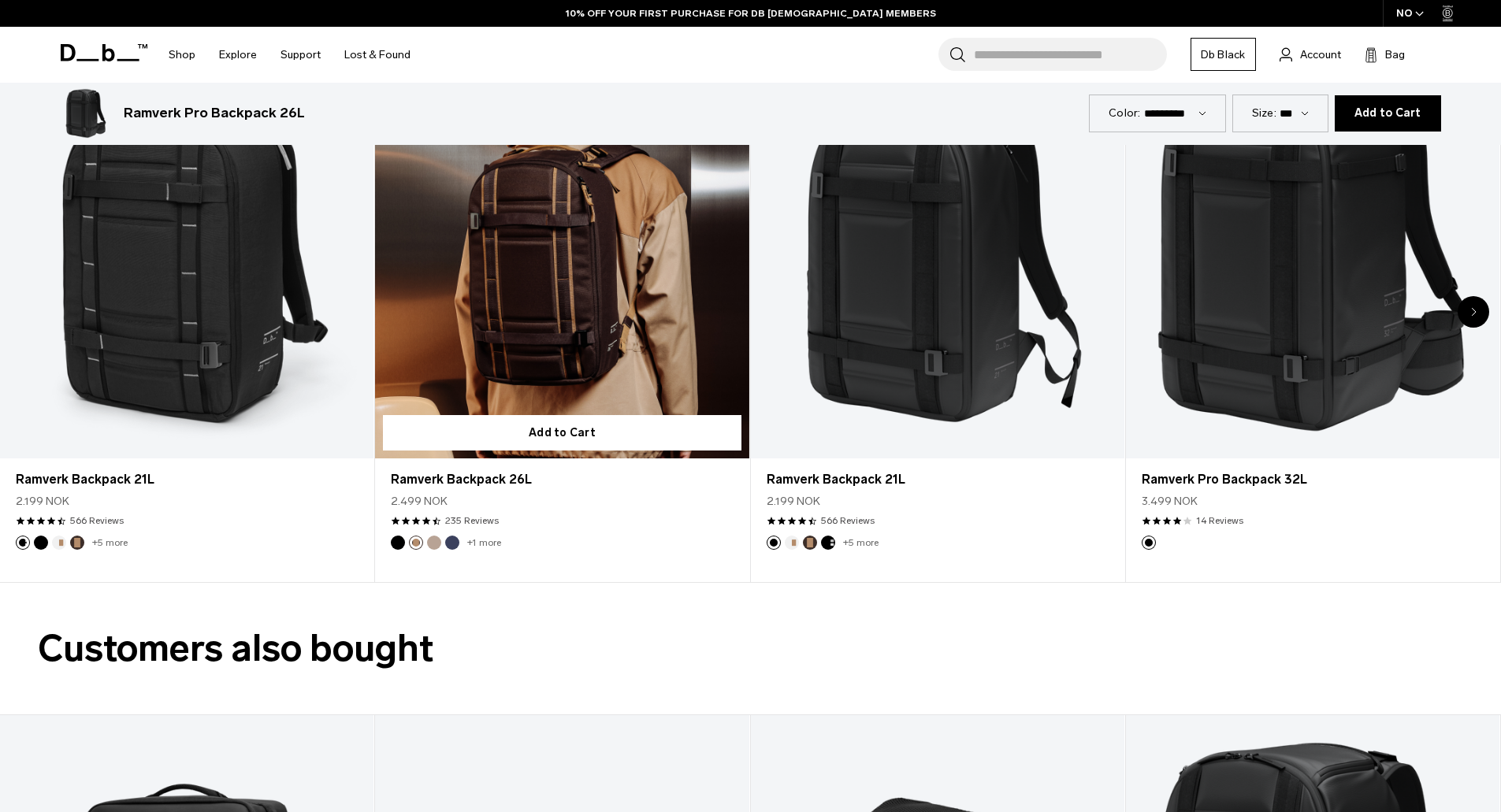
click at [435, 541] on button "Fogbow Beige" at bounding box center [434, 542] width 14 height 14
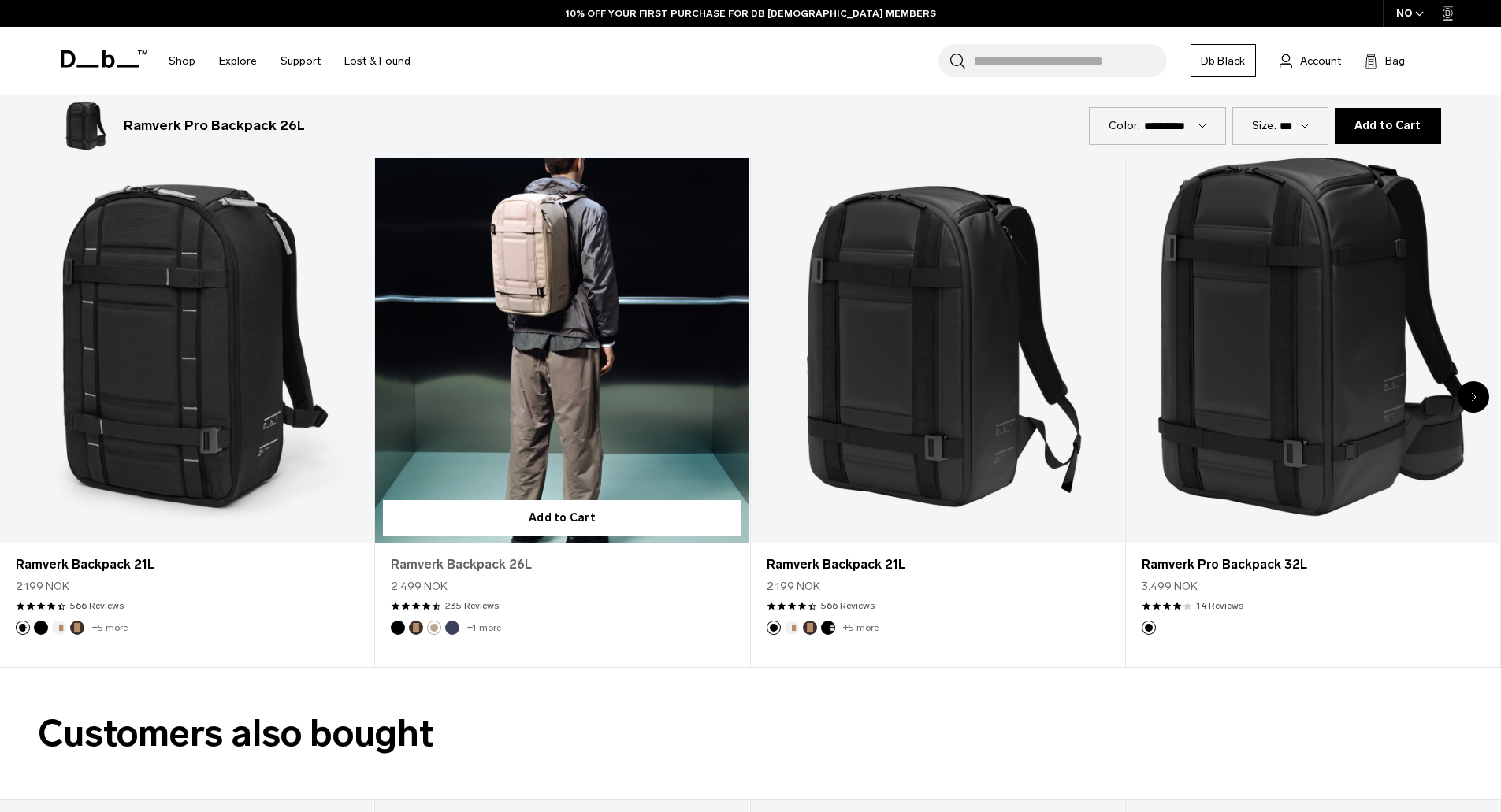
scroll to position [2284, 0]
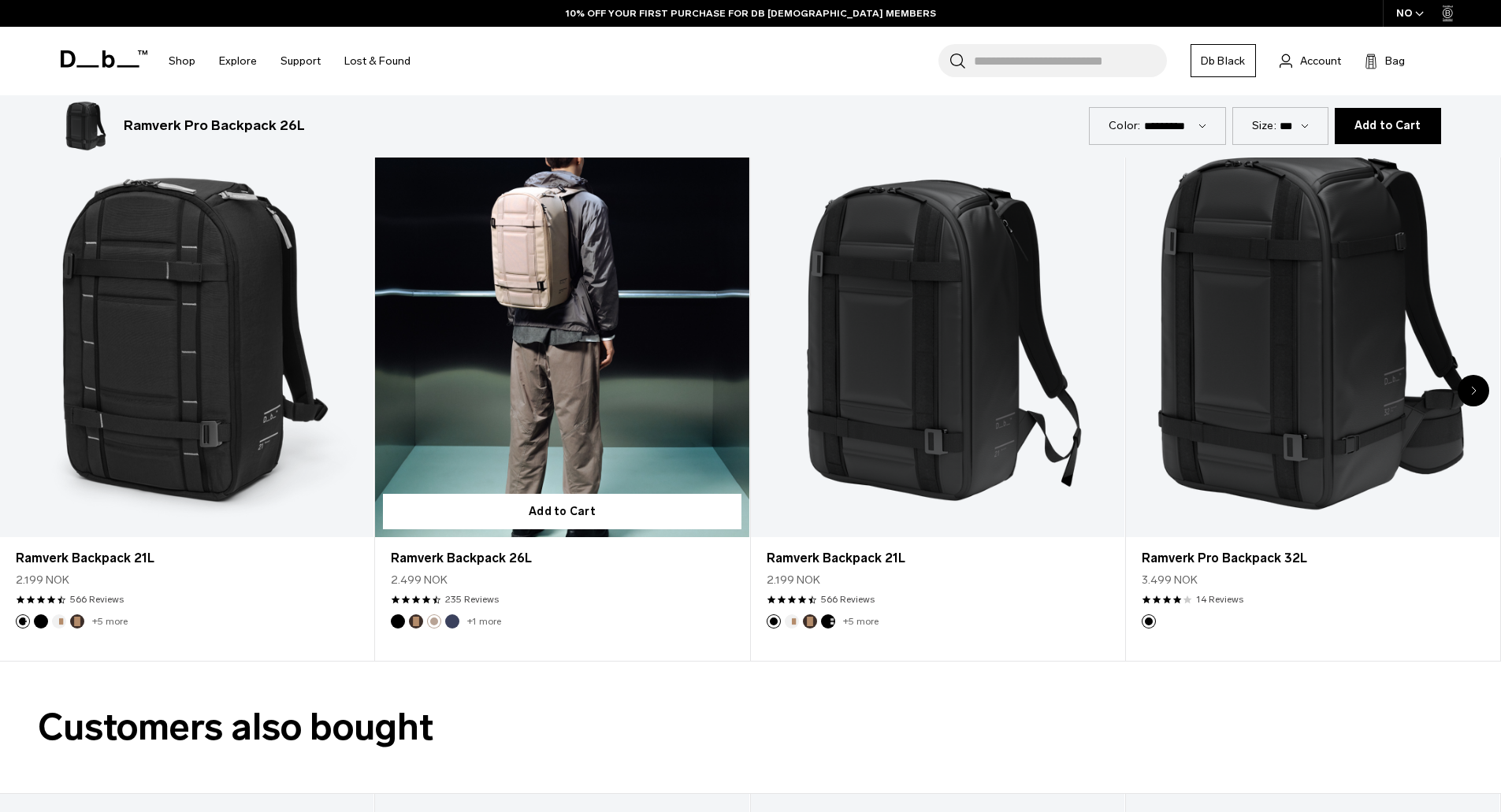
click at [447, 619] on button "Blue Hour" at bounding box center [452, 621] width 14 height 14
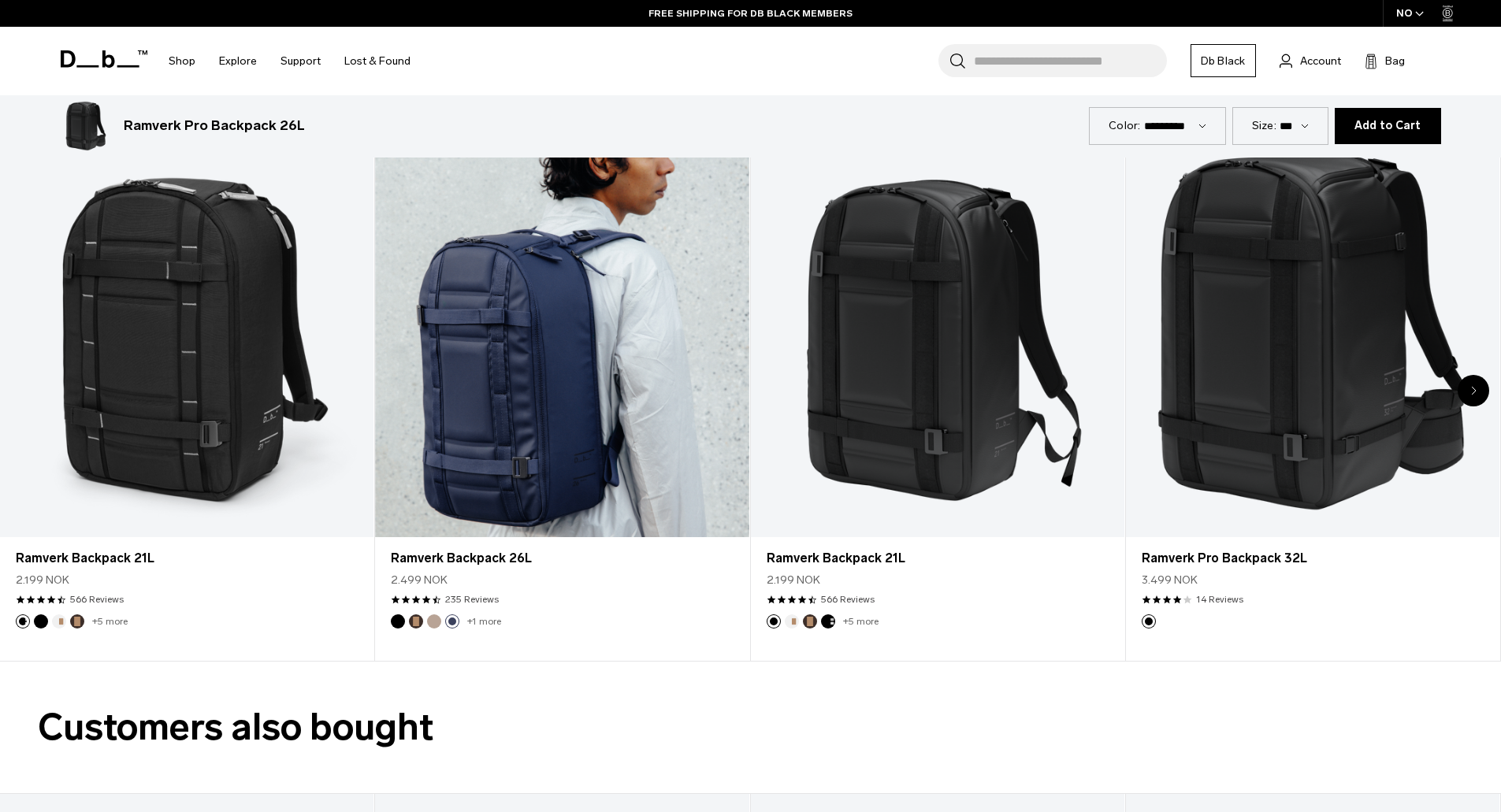
click at [466, 621] on li "+1 more" at bounding box center [482, 621] width 38 height 14
click at [475, 622] on link "+1 more" at bounding box center [484, 621] width 34 height 11
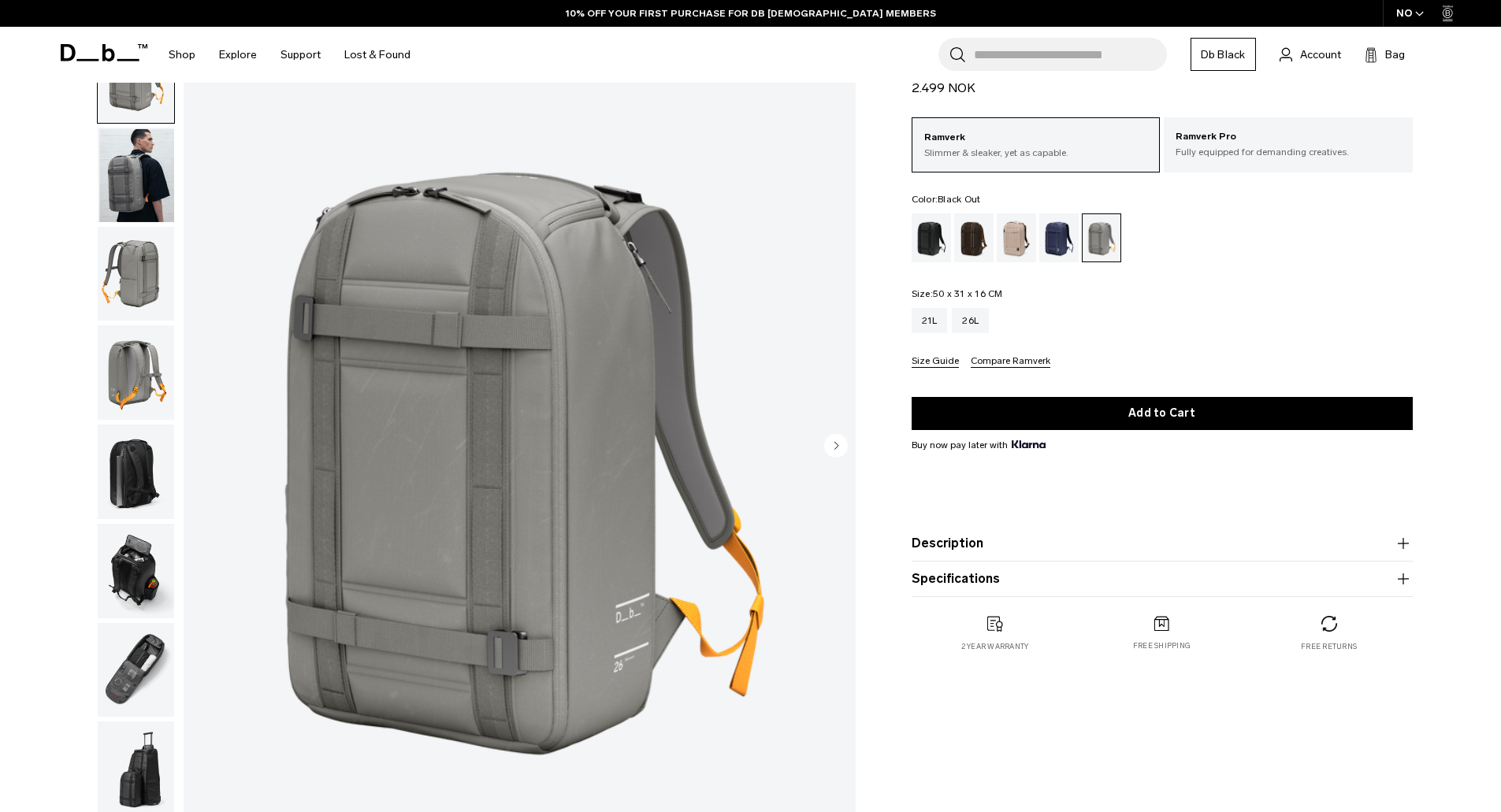
click at [1053, 241] on div "Blue Hour" at bounding box center [1059, 238] width 41 height 49
